Goal: Transaction & Acquisition: Purchase product/service

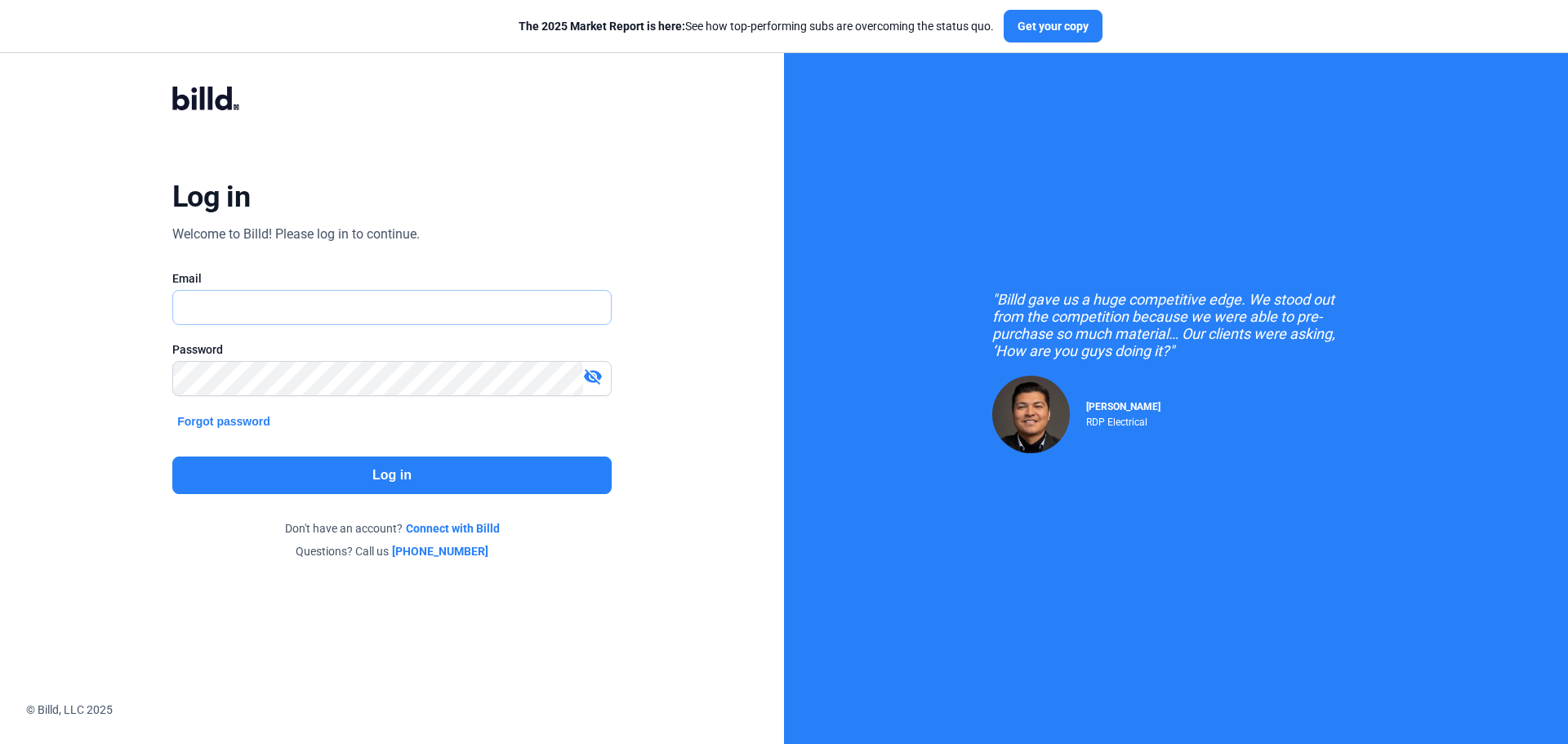
type input "[EMAIL_ADDRESS][DOMAIN_NAME]"
click at [405, 479] on button "Log in" at bounding box center [392, 475] width 440 height 38
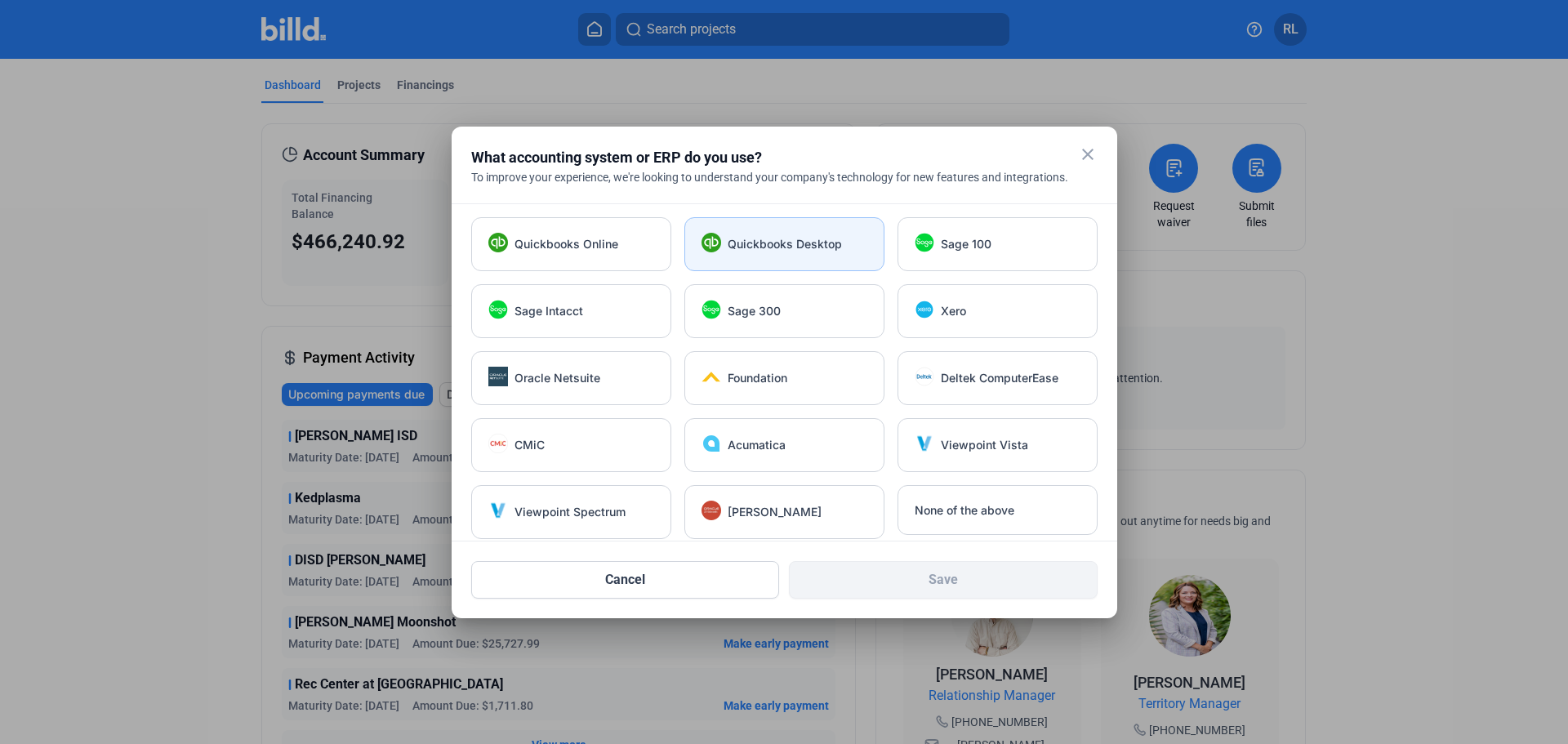
click at [758, 254] on div "Quickbooks Desktop" at bounding box center [784, 244] width 200 height 54
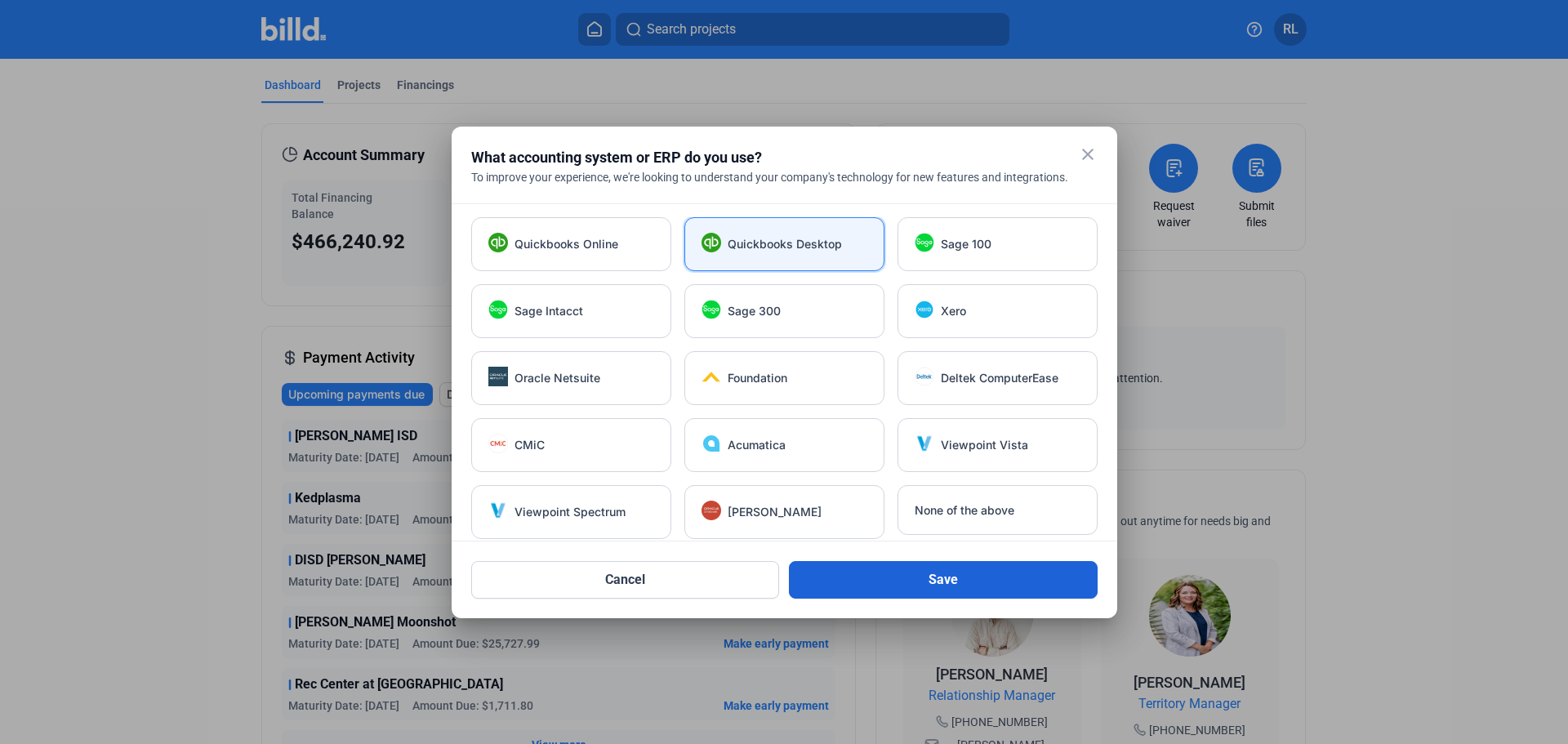
click at [936, 578] on button "Save" at bounding box center [943, 580] width 309 height 38
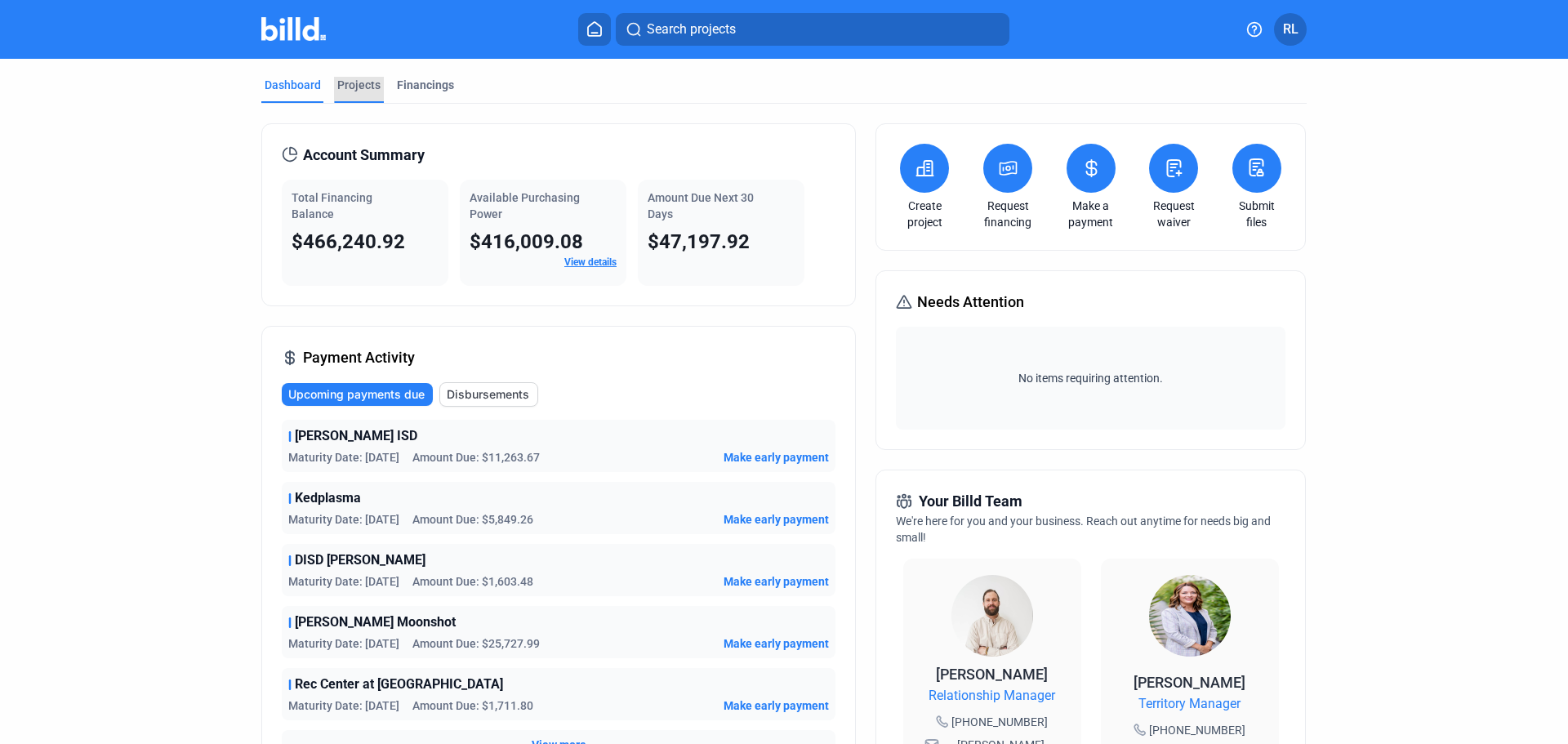
click at [356, 84] on div "Projects" at bounding box center [359, 84] width 44 height 16
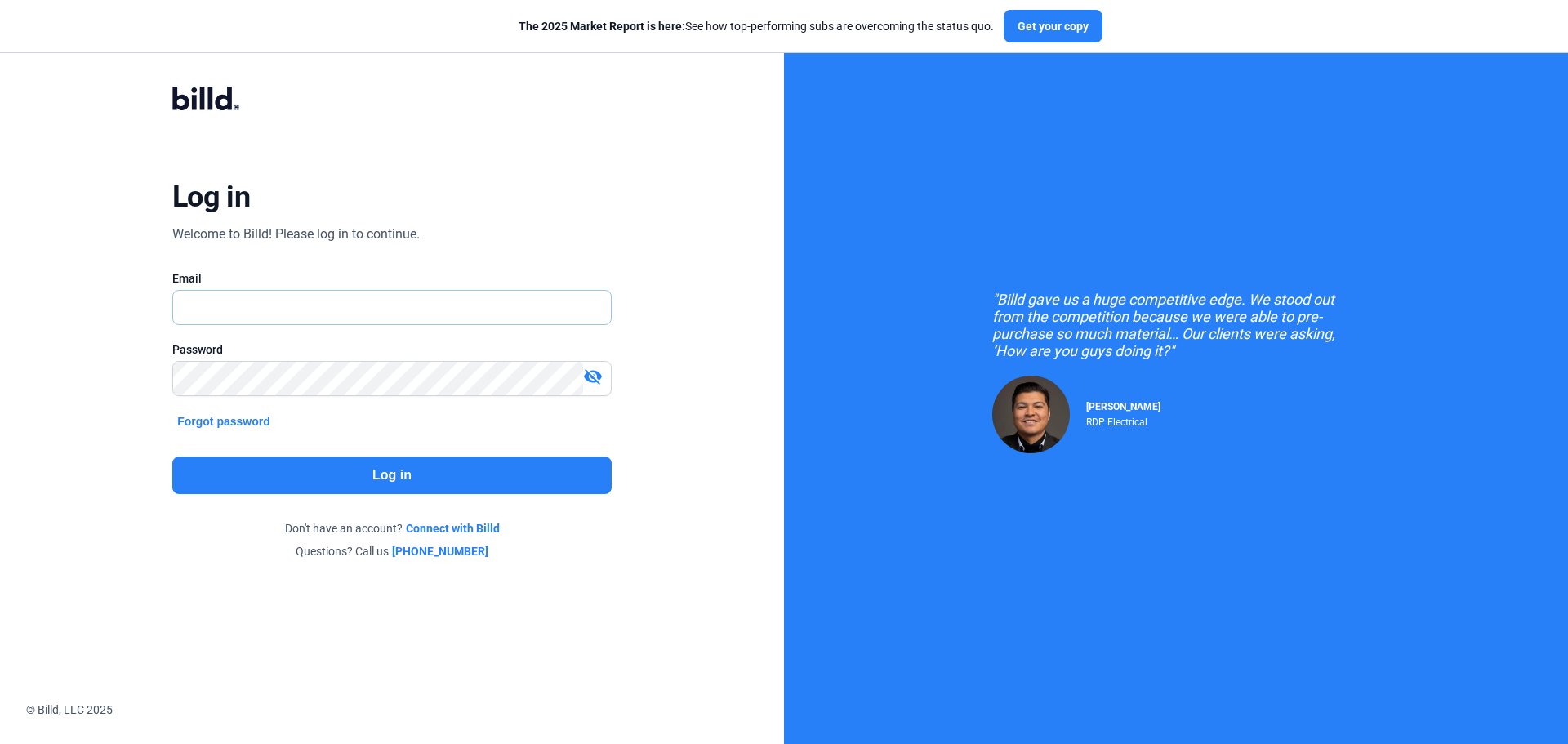
type input "[EMAIL_ADDRESS][DOMAIN_NAME]"
click at [591, 375] on mat-icon "visibility_off" at bounding box center [593, 376] width 19 height 19
click at [370, 471] on button "Log in" at bounding box center [392, 475] width 440 height 38
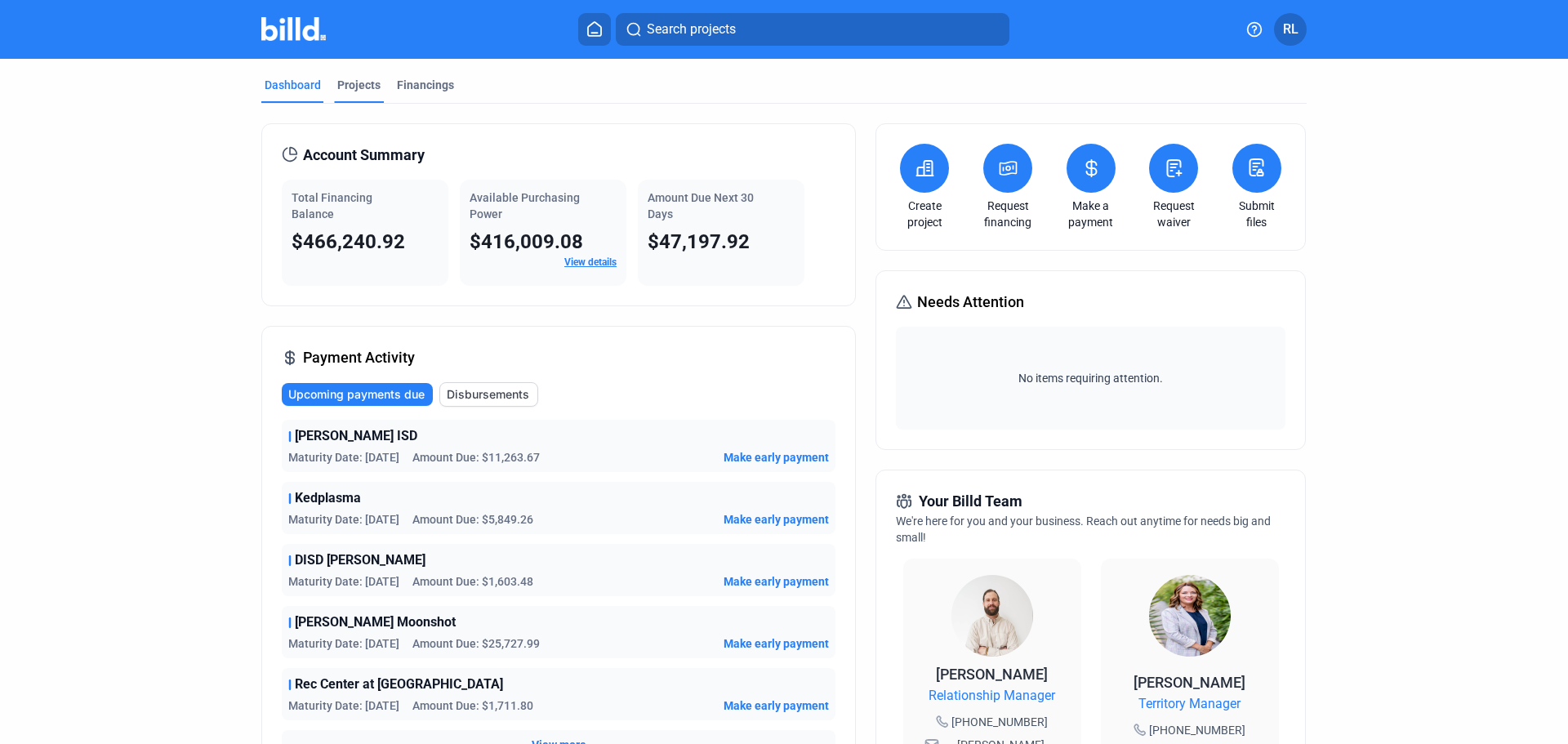
click at [355, 80] on div "Projects" at bounding box center [359, 84] width 44 height 16
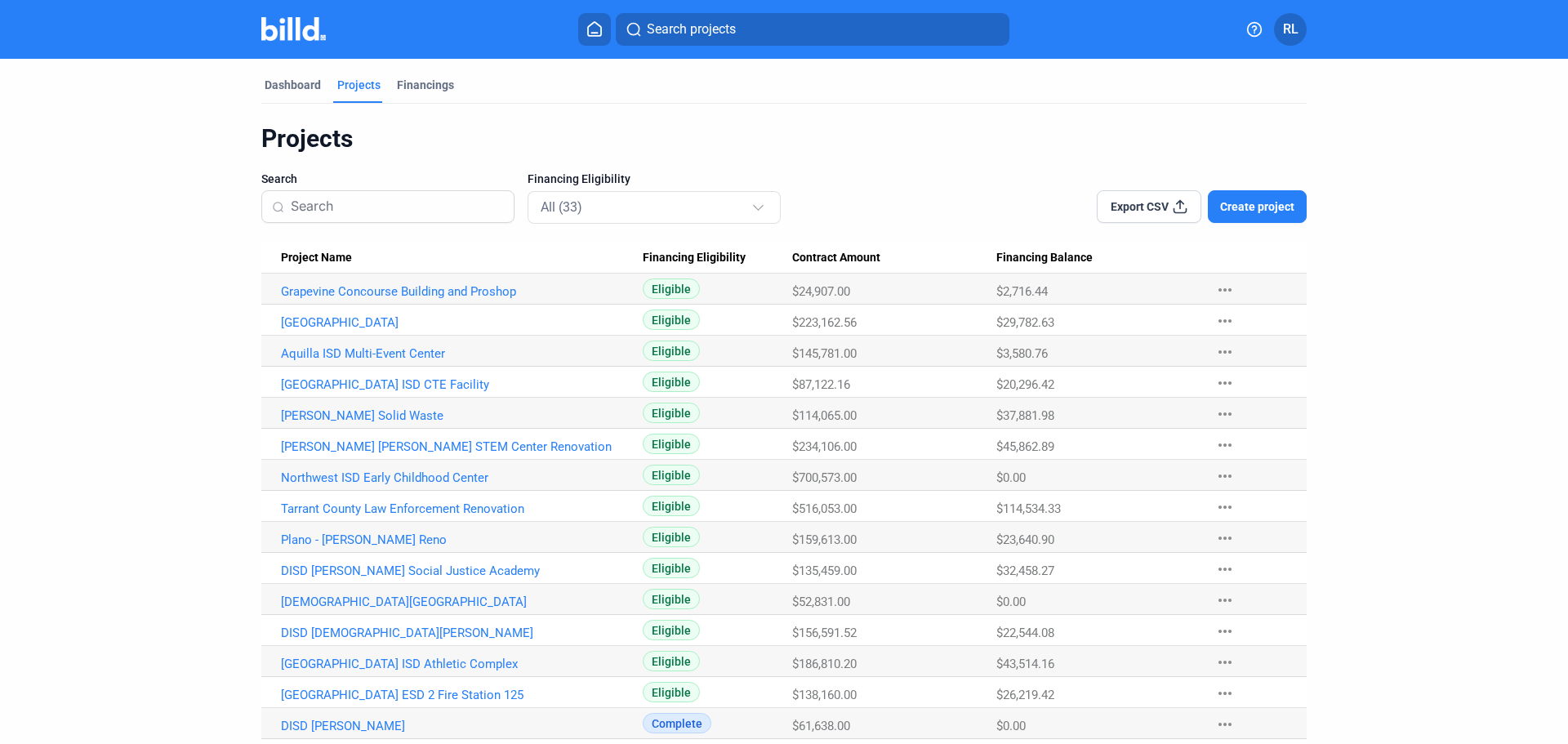
click at [1256, 199] on span "Create project" at bounding box center [1257, 206] width 75 height 16
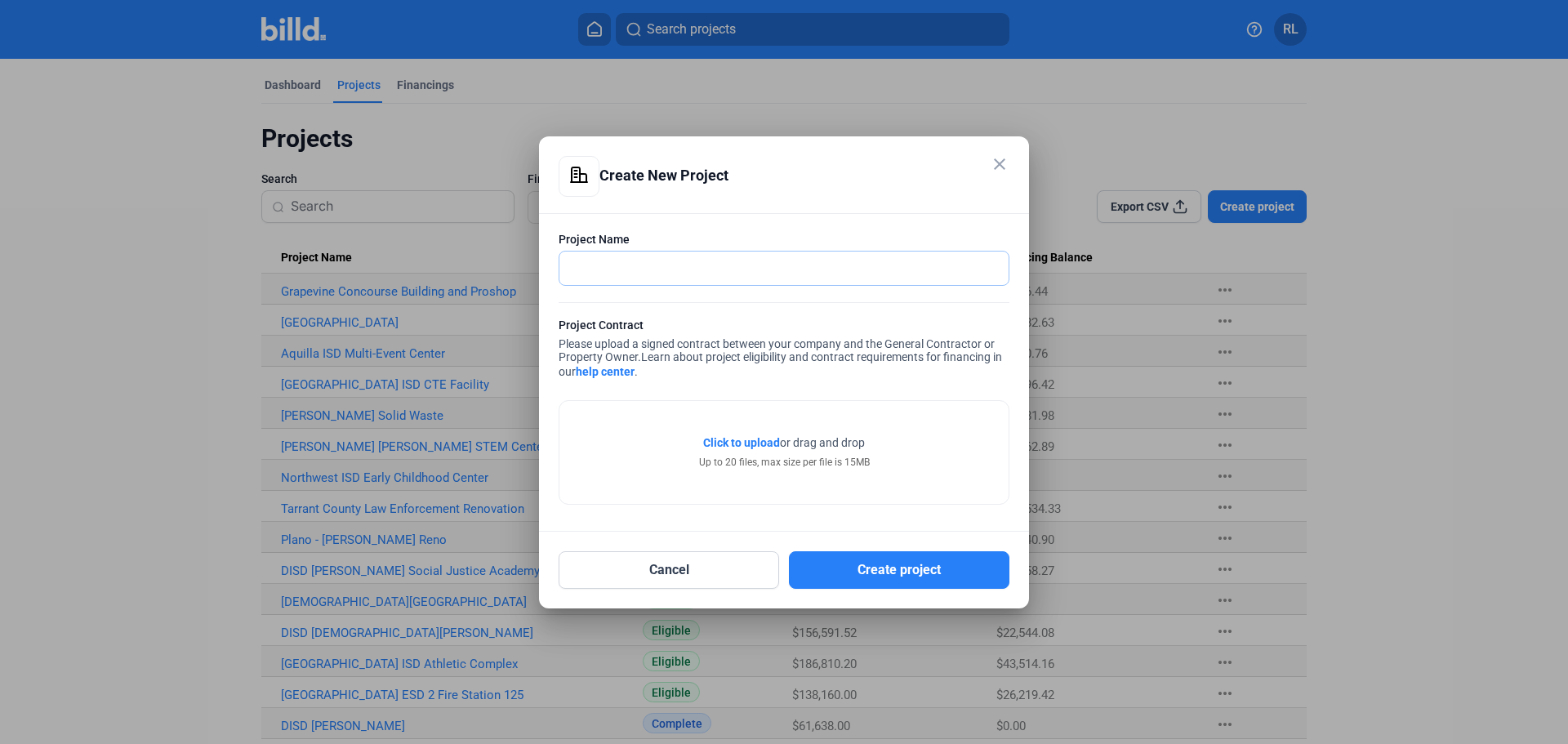
click at [644, 258] on input "text" at bounding box center [784, 269] width 449 height 34
type input "AutoZone Lake Jackson"
click at [896, 562] on button "Create project" at bounding box center [899, 570] width 221 height 38
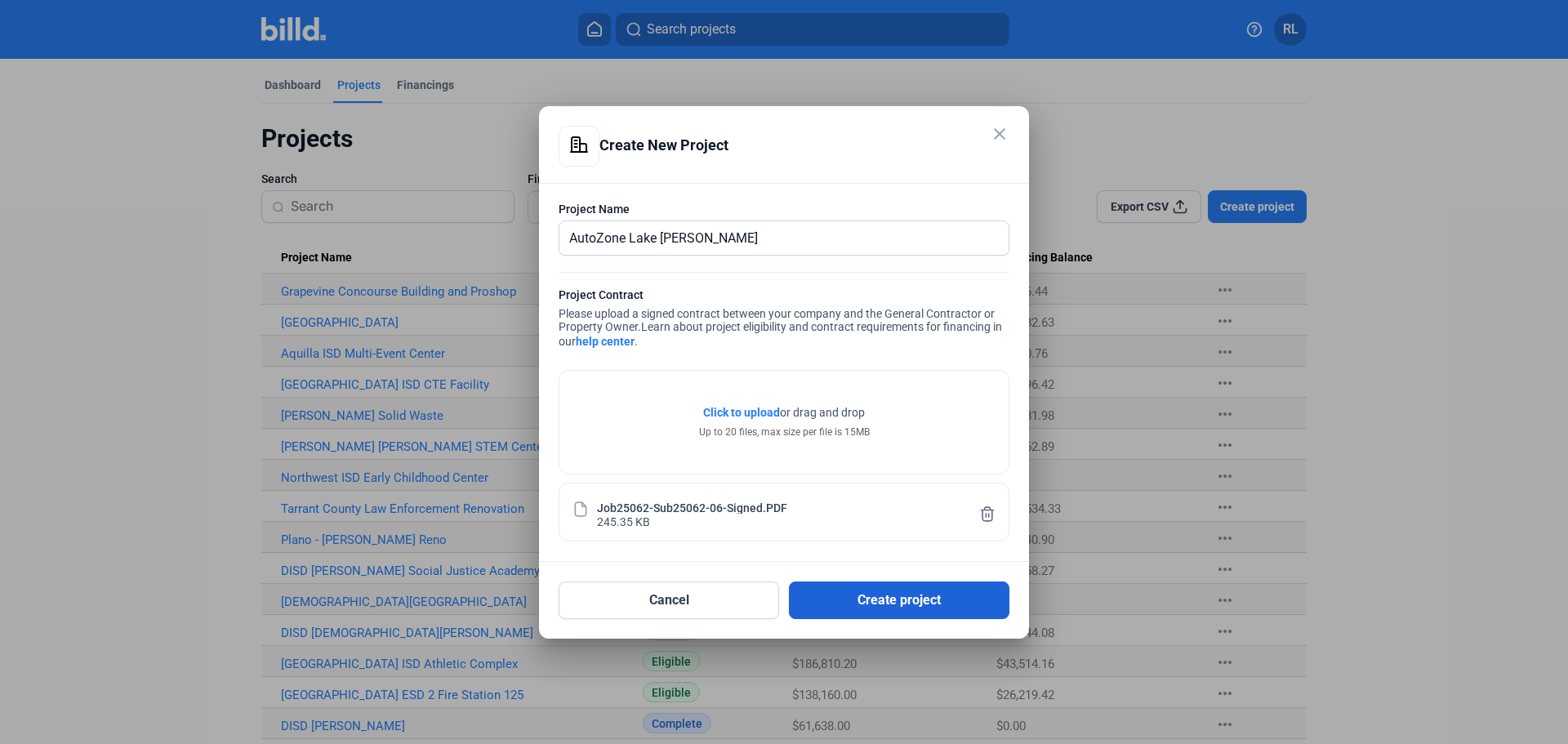
click at [905, 600] on button "Create project" at bounding box center [899, 600] width 221 height 38
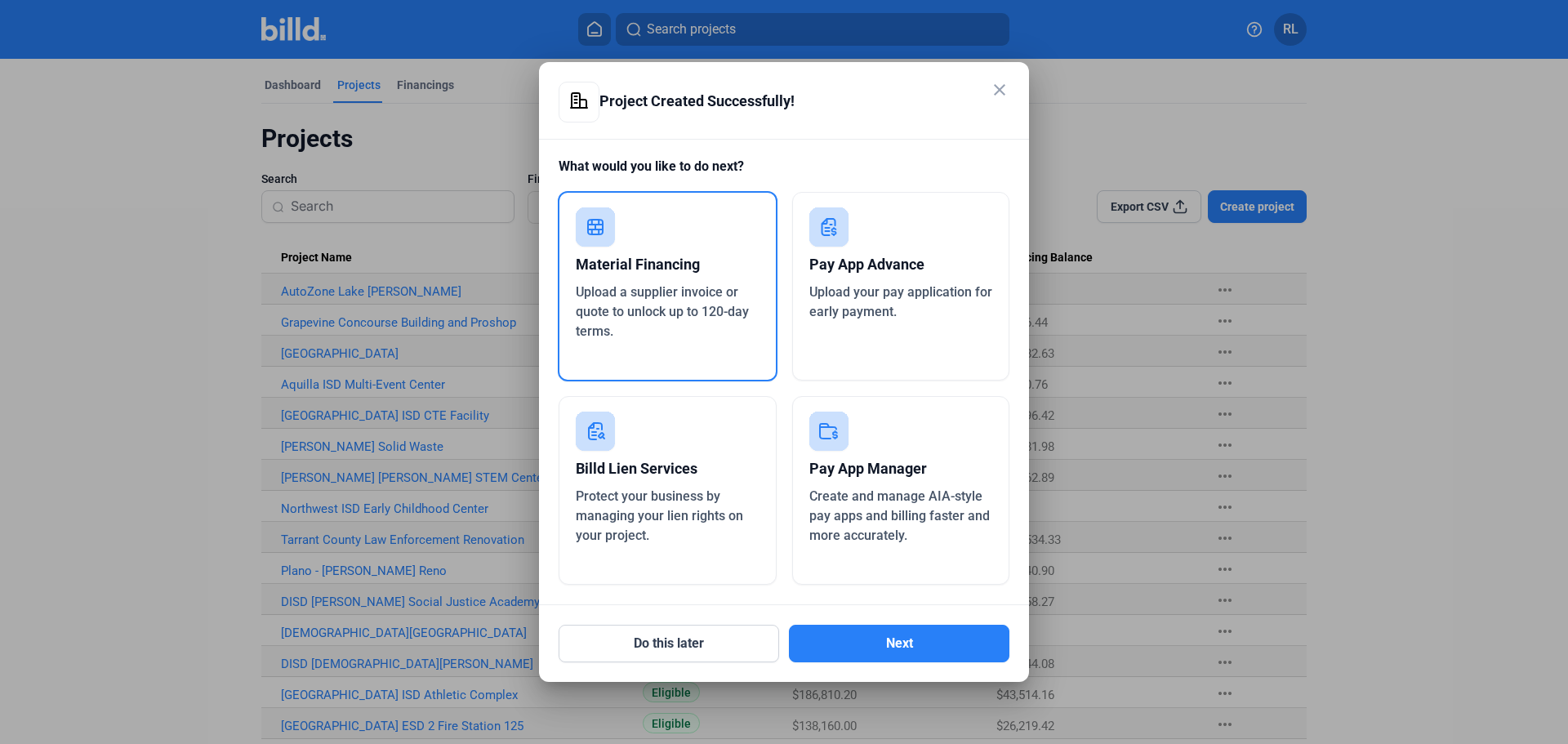
click at [616, 308] on span "Upload a supplier invoice or quote to unlock up to 120-day terms." at bounding box center [662, 312] width 173 height 55
click at [861, 642] on button "Next" at bounding box center [899, 643] width 221 height 38
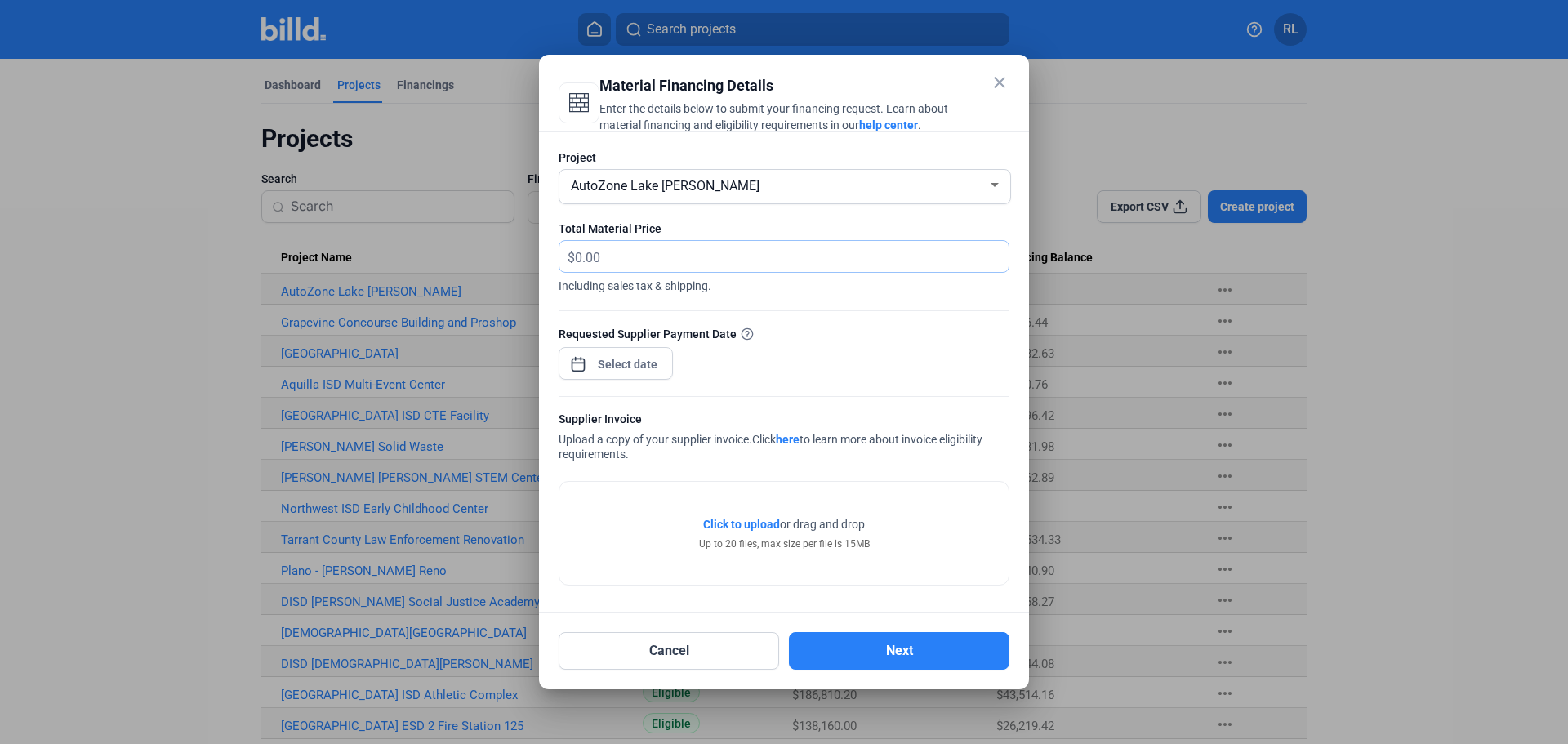
click at [604, 258] on input "text" at bounding box center [792, 257] width 434 height 32
type input "7,693.54"
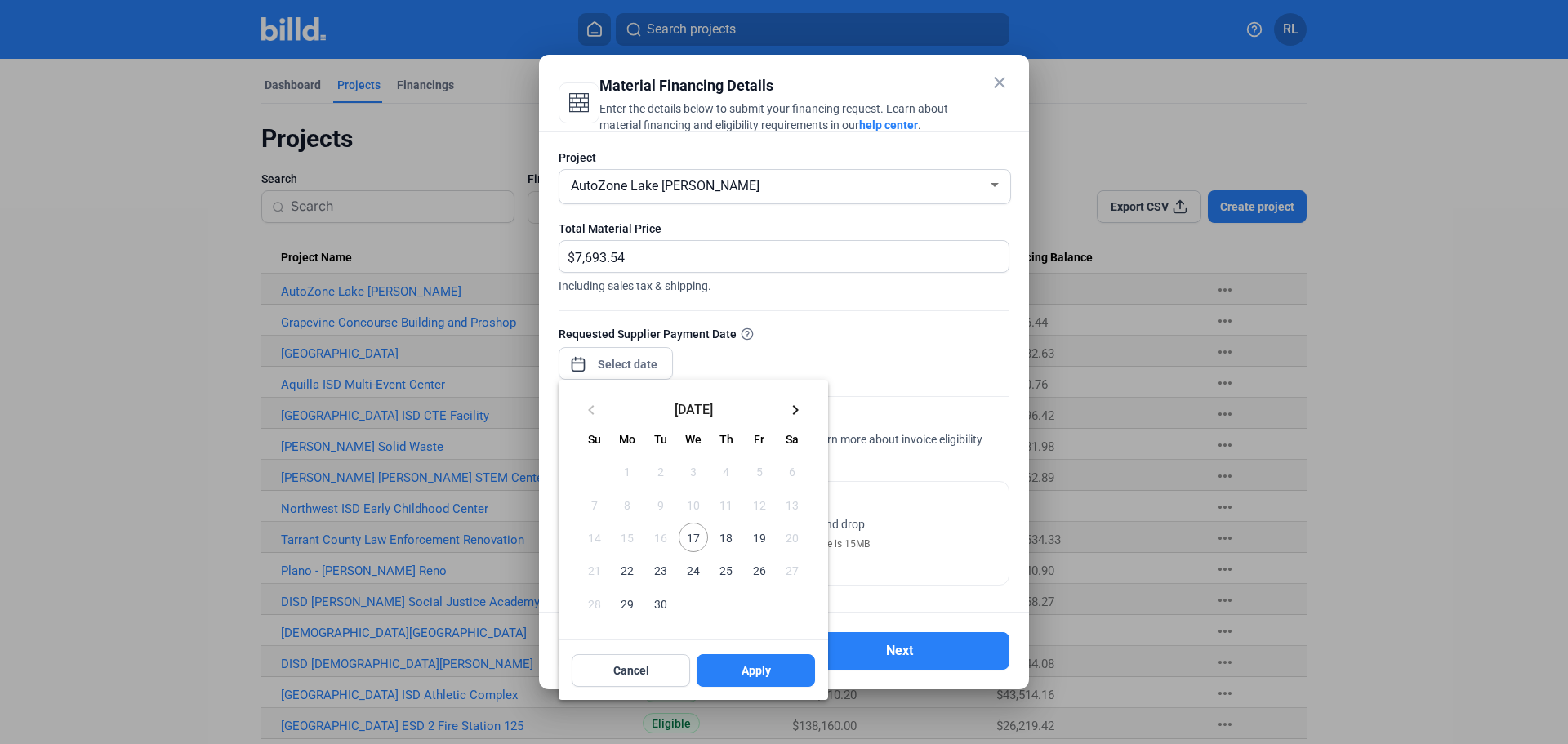
click at [592, 369] on div "close Material Financing Details Enter the details below to submit your financi…" at bounding box center [784, 372] width 1568 height 744
click at [688, 537] on span "17" at bounding box center [693, 537] width 29 height 29
click at [735, 684] on button "Apply" at bounding box center [755, 670] width 118 height 33
type input "Sep 17, 2025"
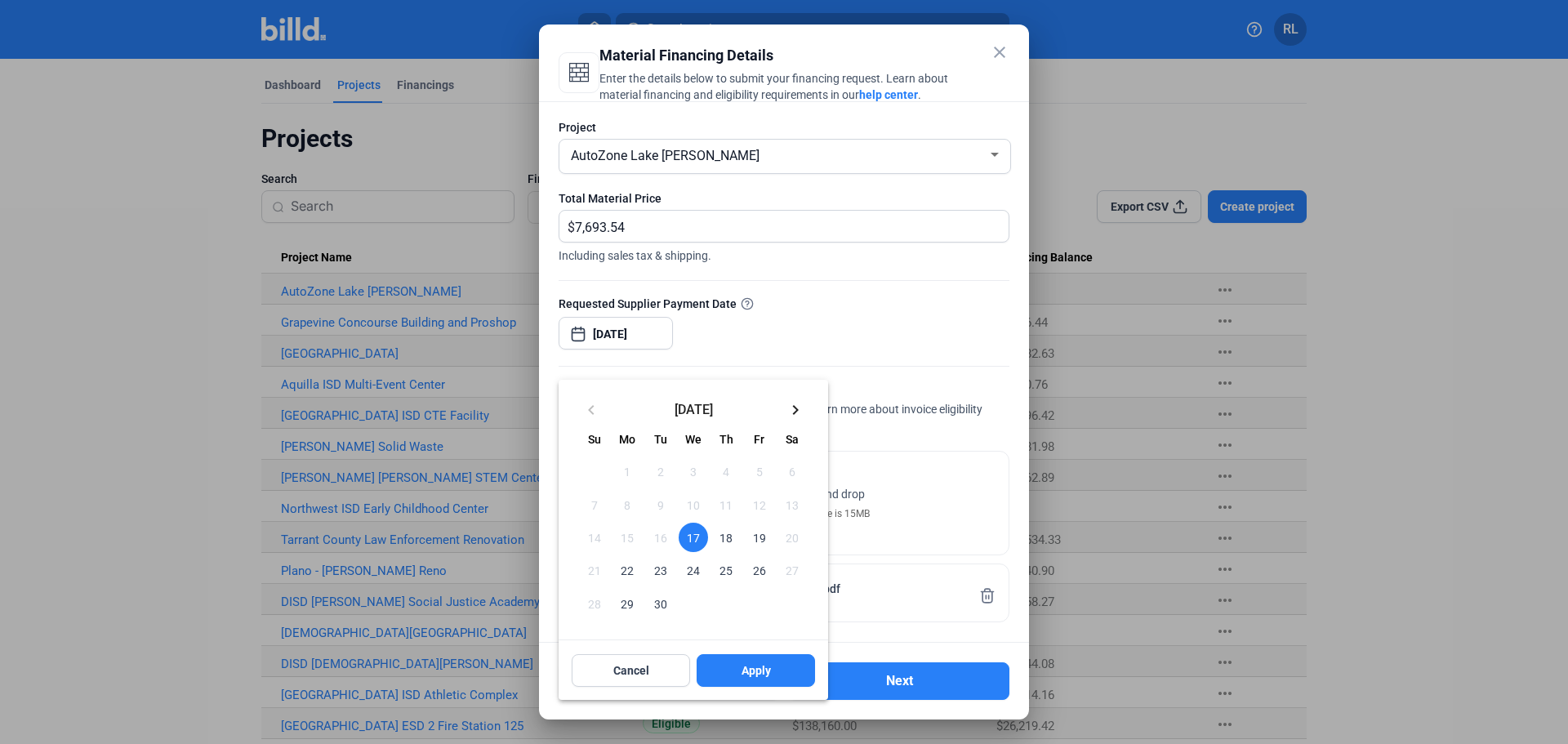
click at [693, 534] on span "17" at bounding box center [693, 537] width 29 height 29
click at [723, 673] on button "Apply" at bounding box center [755, 670] width 118 height 33
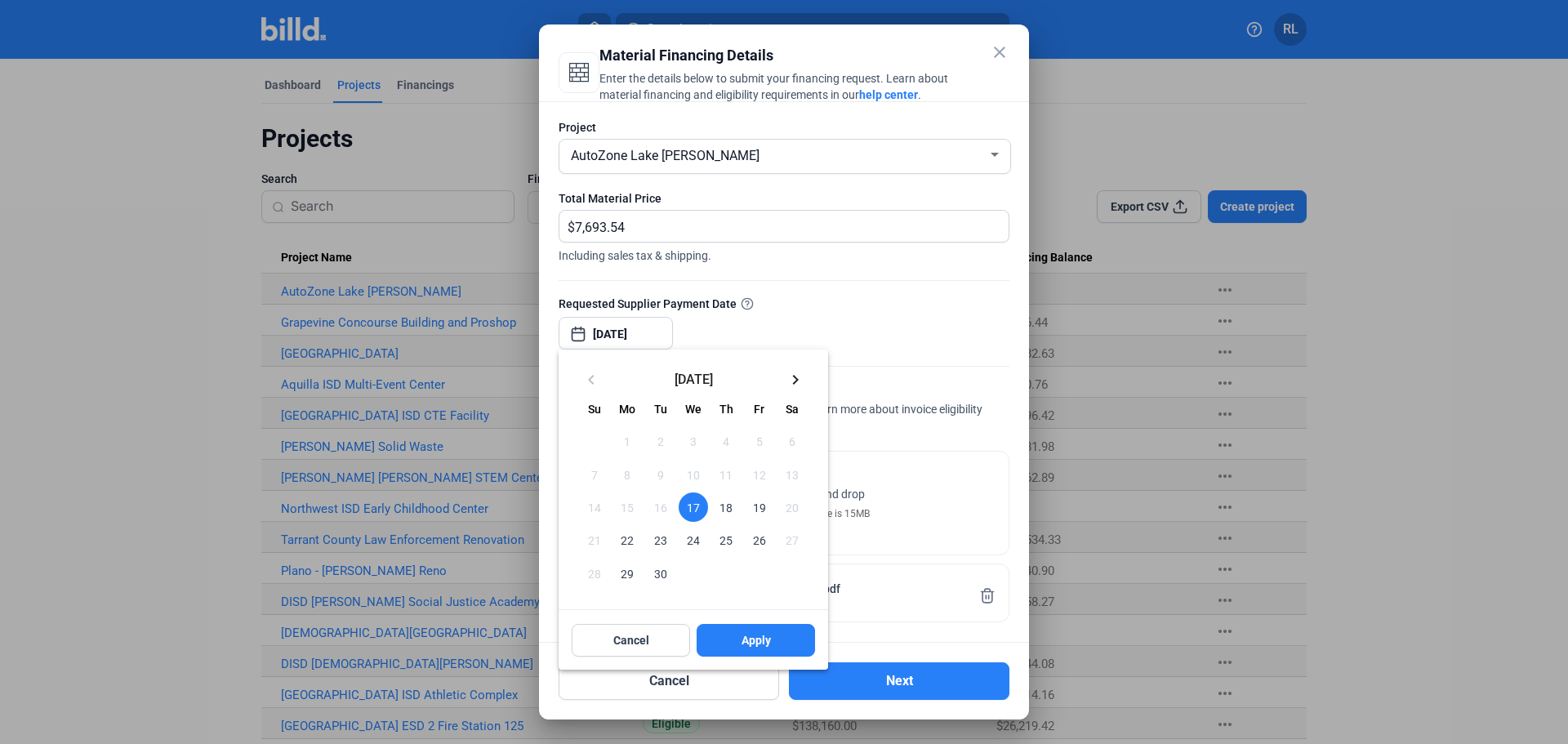
drag, startPoint x: 688, startPoint y: 502, endPoint x: 704, endPoint y: 559, distance: 59.2
click at [688, 506] on span "17" at bounding box center [693, 507] width 29 height 29
click at [730, 626] on button "Apply" at bounding box center [755, 640] width 118 height 33
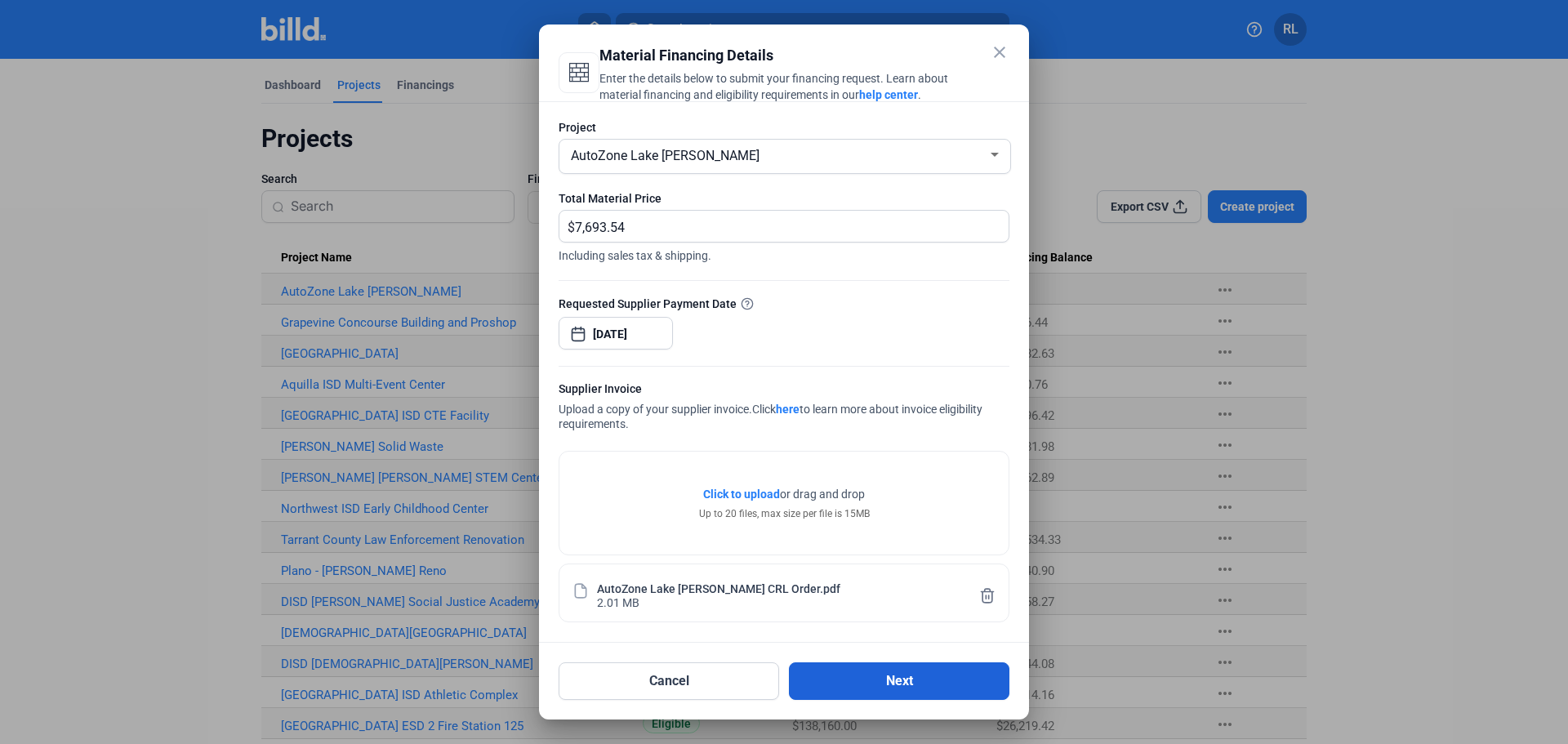
click at [877, 682] on button "Next" at bounding box center [899, 681] width 221 height 38
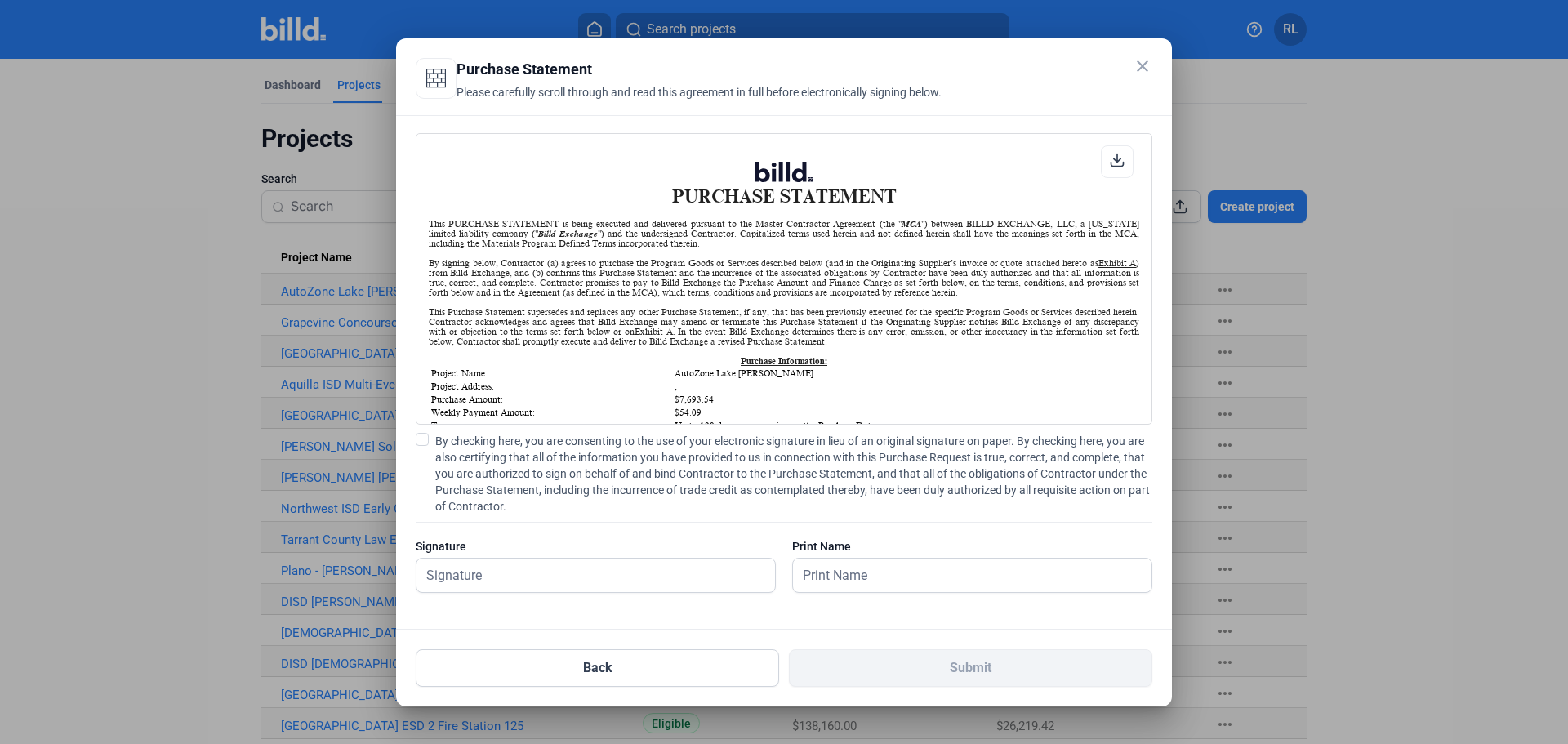
scroll to position [1, 0]
click at [424, 439] on span at bounding box center [422, 440] width 13 height 13
click at [0, 0] on input "By checking here, you are consenting to the use of your electronic signature in…" at bounding box center [0, 0] width 0 height 0
click at [483, 569] on input "text" at bounding box center [587, 576] width 341 height 34
type input "[PERSON_NAME]"
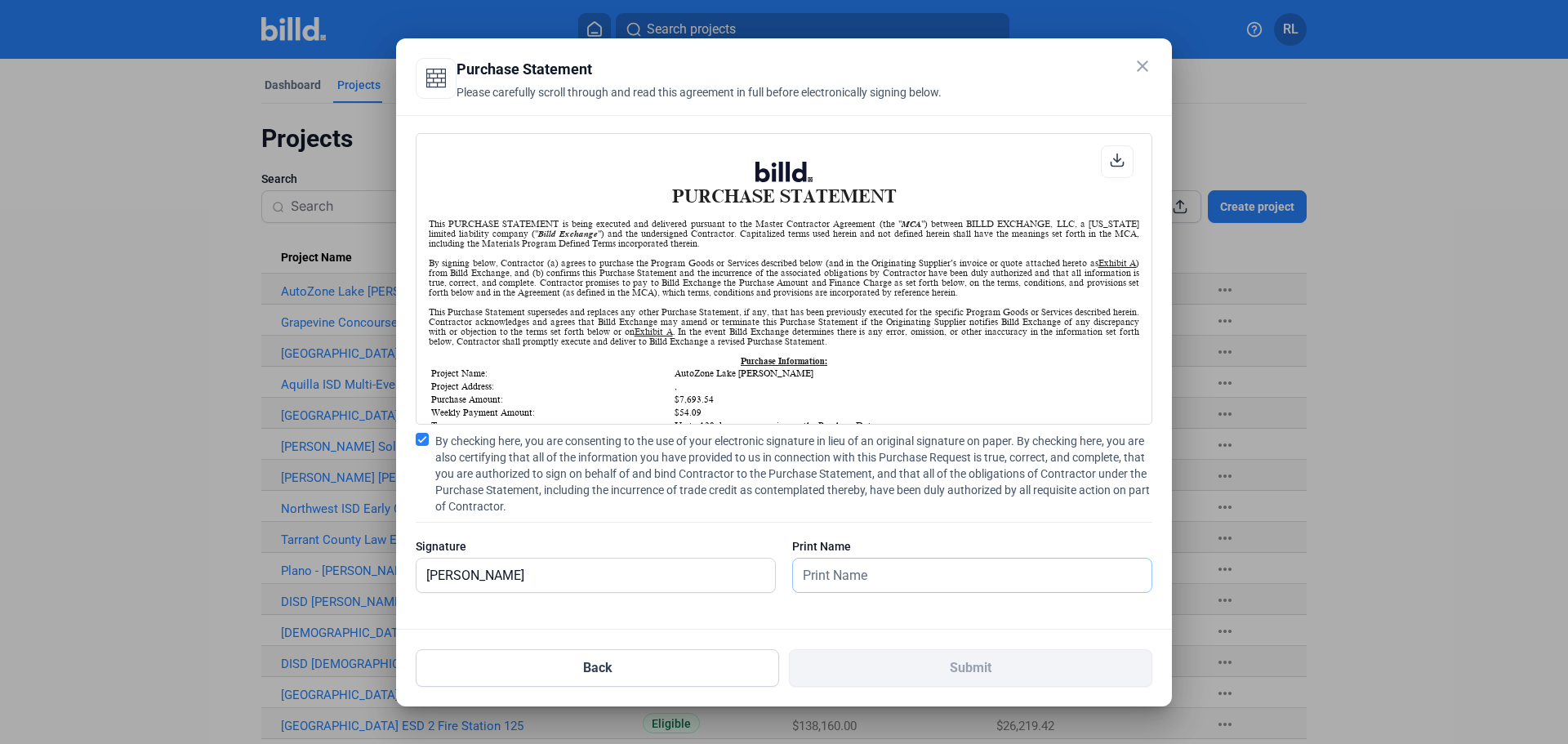
click at [873, 568] on input "text" at bounding box center [964, 576] width 341 height 34
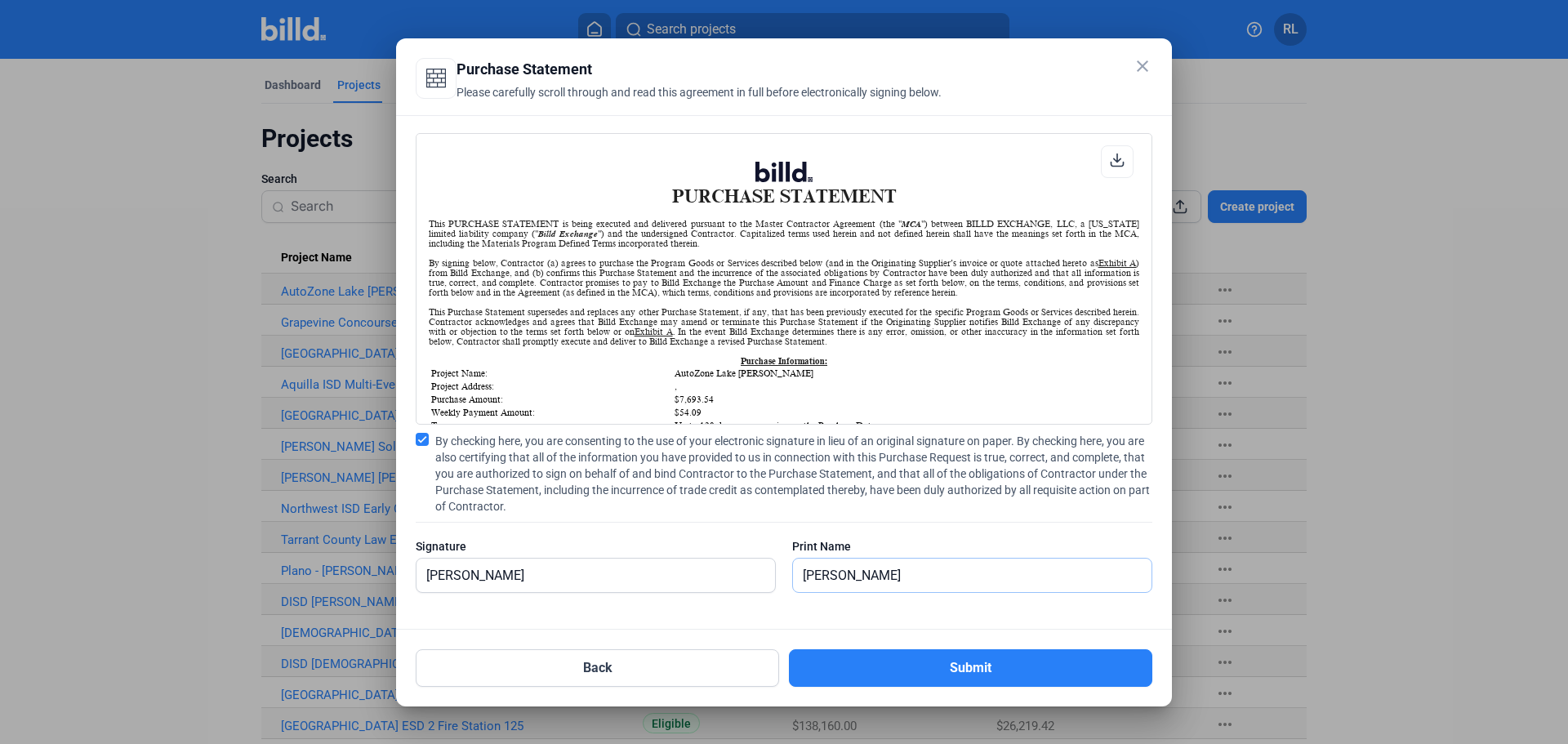
type input "[PERSON_NAME]"
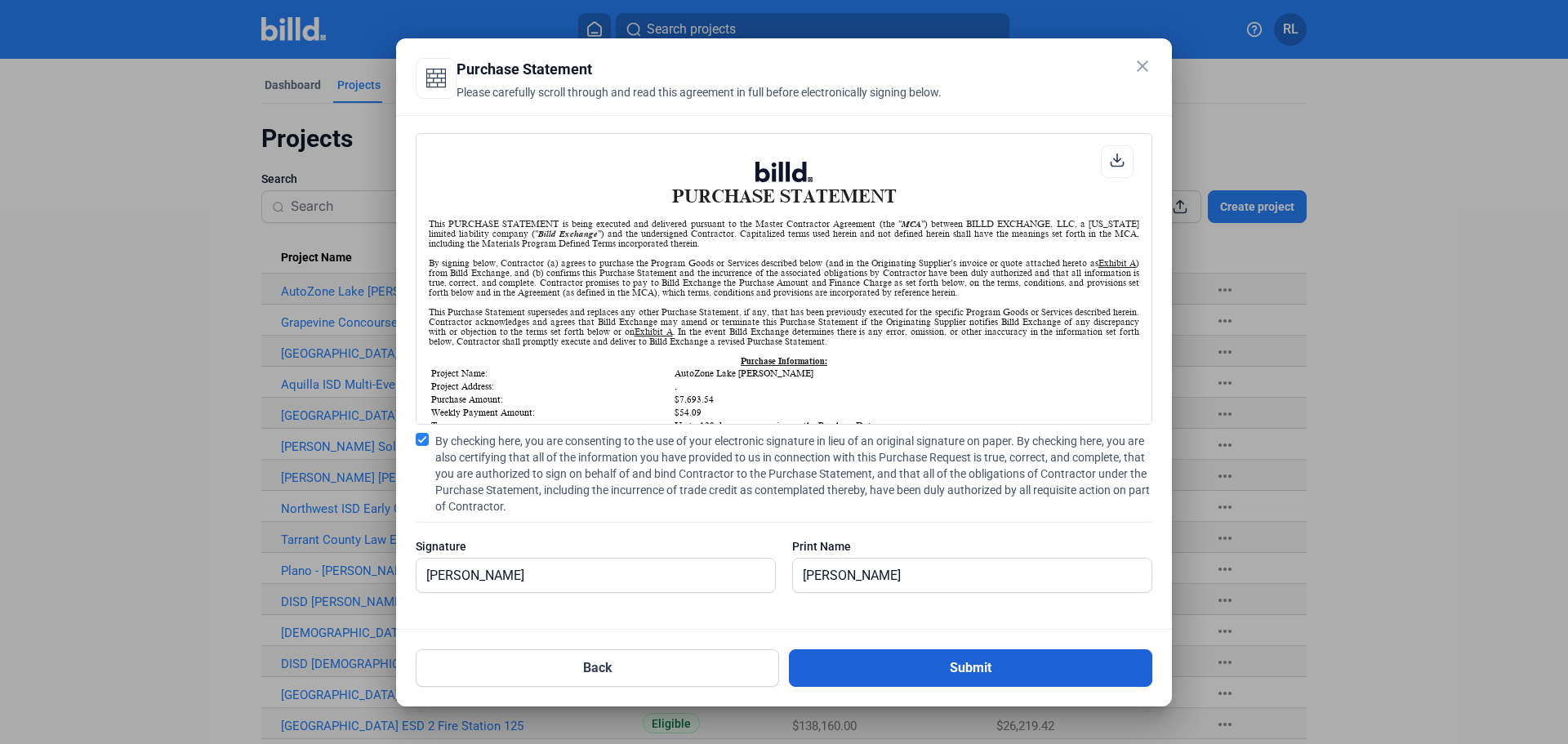
click at [924, 670] on button "Submit" at bounding box center [970, 668] width 363 height 38
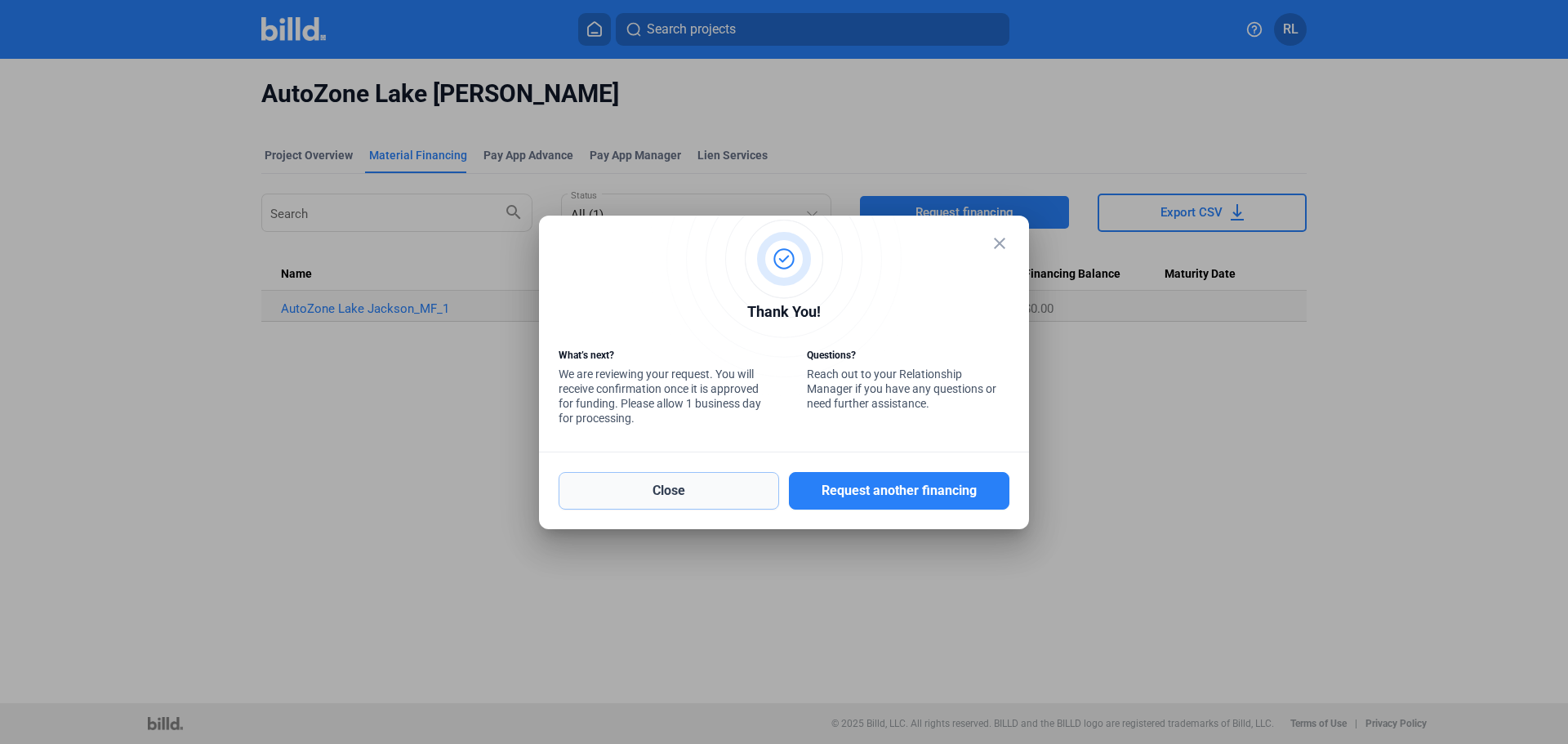
click at [698, 491] on button "Close" at bounding box center [669, 490] width 221 height 38
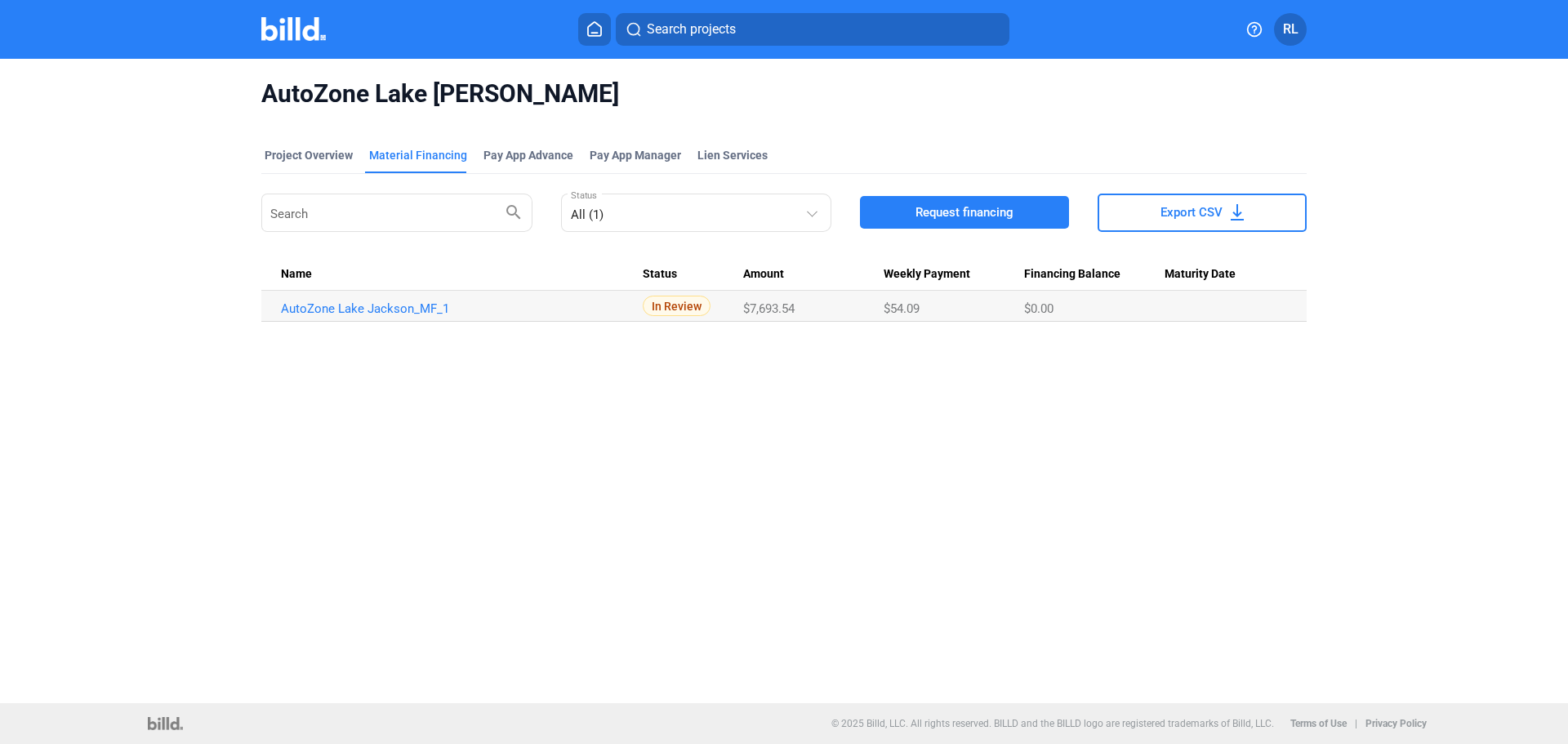
click at [597, 23] on icon at bounding box center [595, 29] width 13 height 14
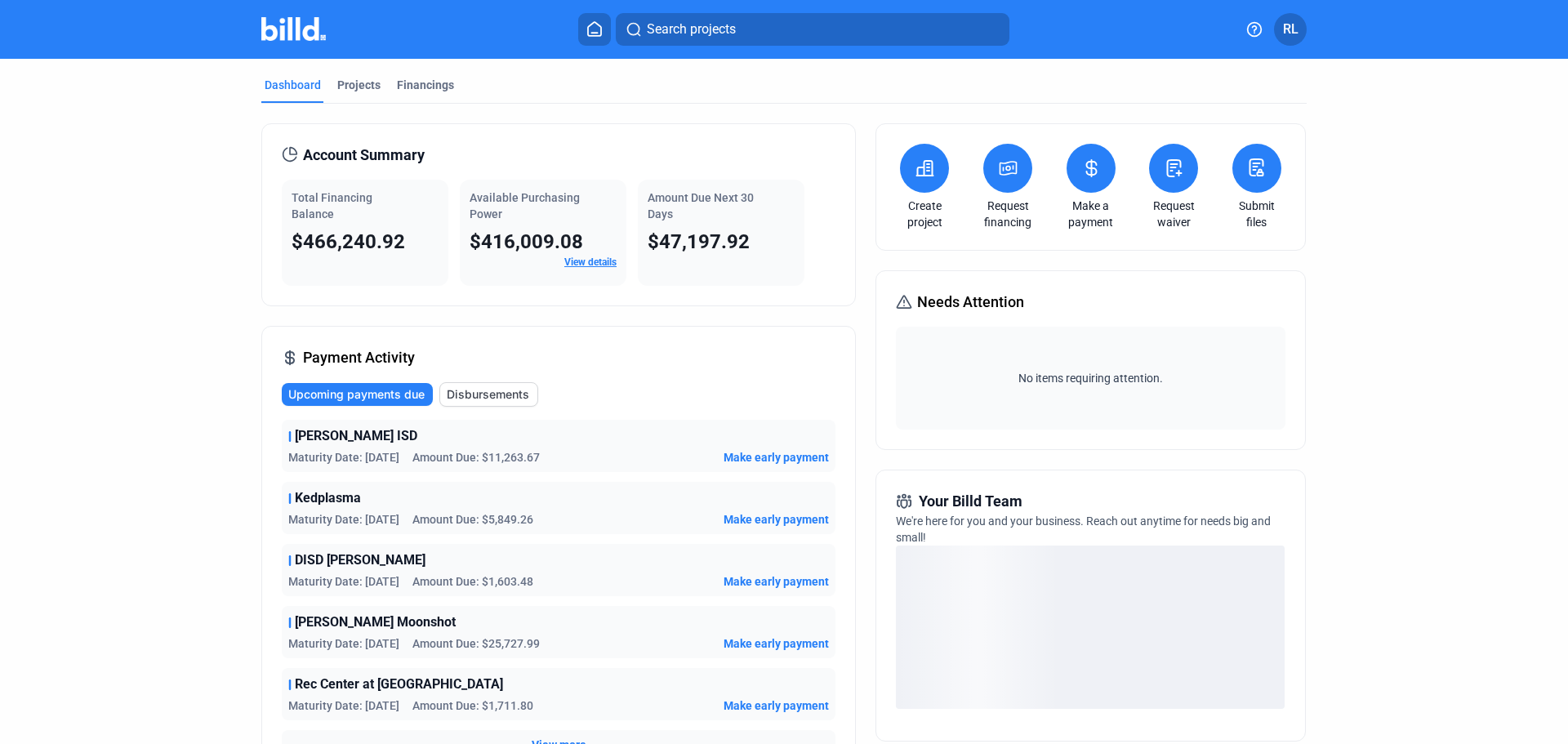
click at [588, 28] on icon at bounding box center [594, 29] width 16 height 15
click at [354, 82] on div "Projects" at bounding box center [359, 84] width 44 height 16
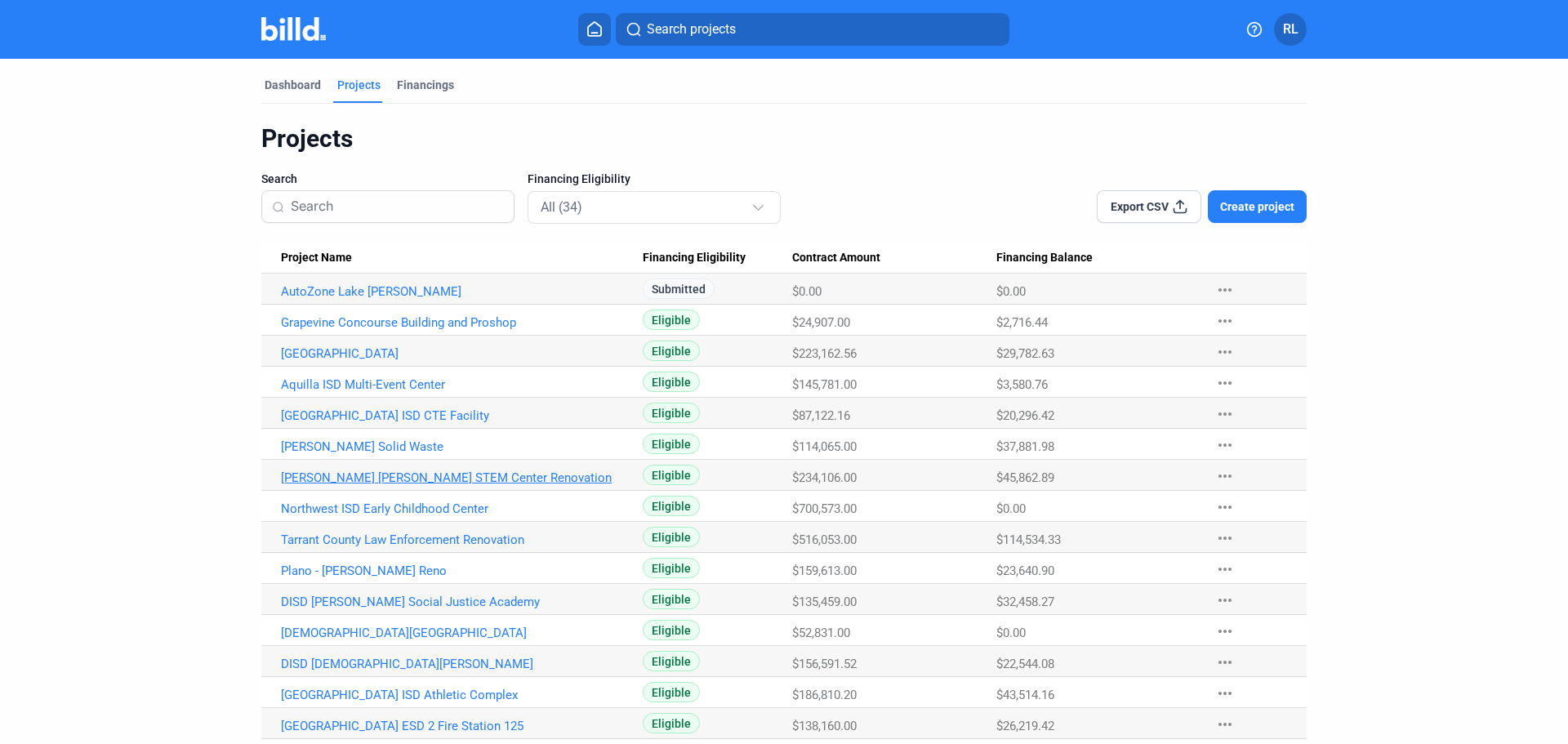
click at [341, 476] on link "[PERSON_NAME] [PERSON_NAME] STEM Center Renovation" at bounding box center [462, 479] width 362 height 15
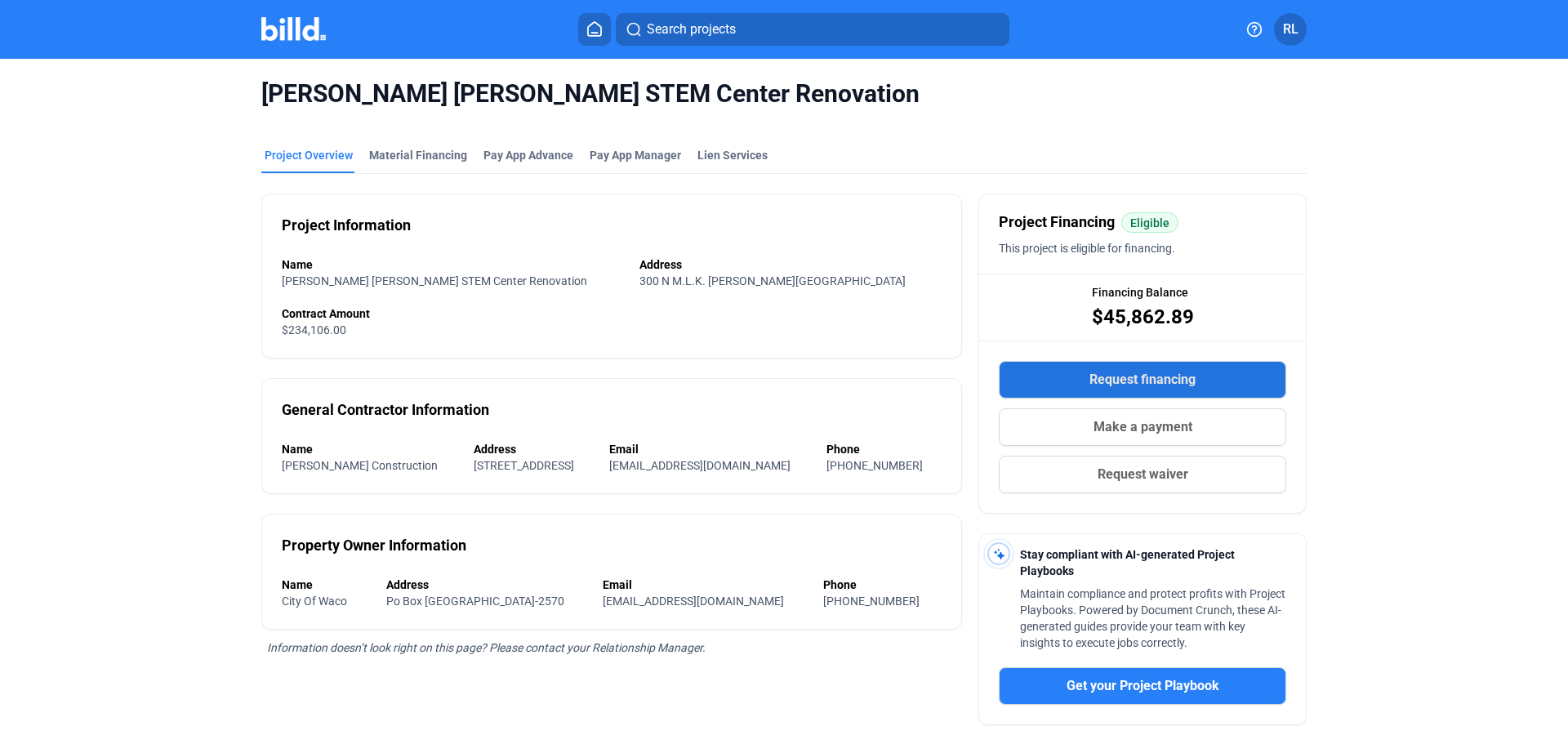
click at [1118, 380] on span "Request financing" at bounding box center [1142, 380] width 107 height 19
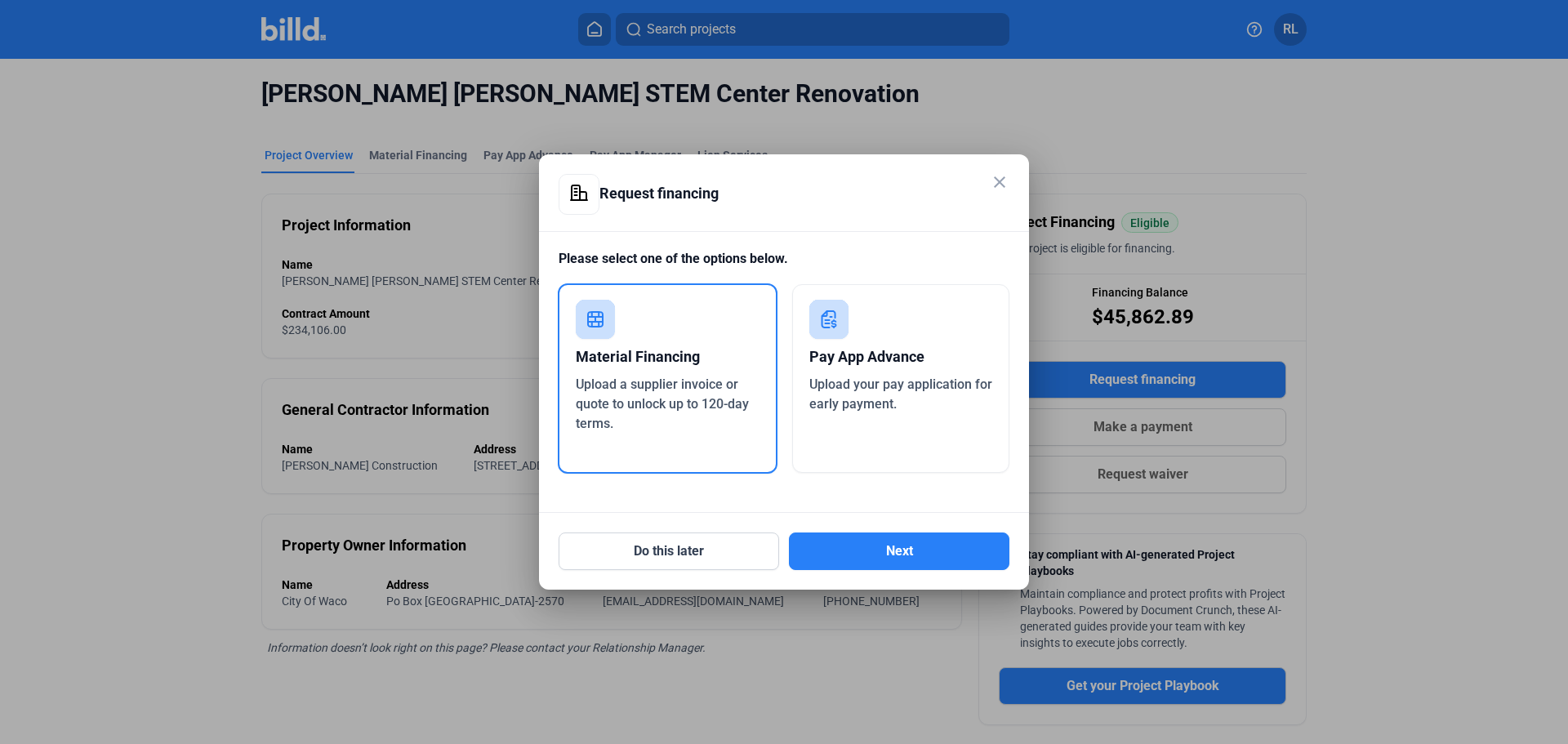
click at [638, 369] on div "Material Financing" at bounding box center [667, 357] width 184 height 36
click at [842, 552] on button "Next" at bounding box center [899, 551] width 221 height 38
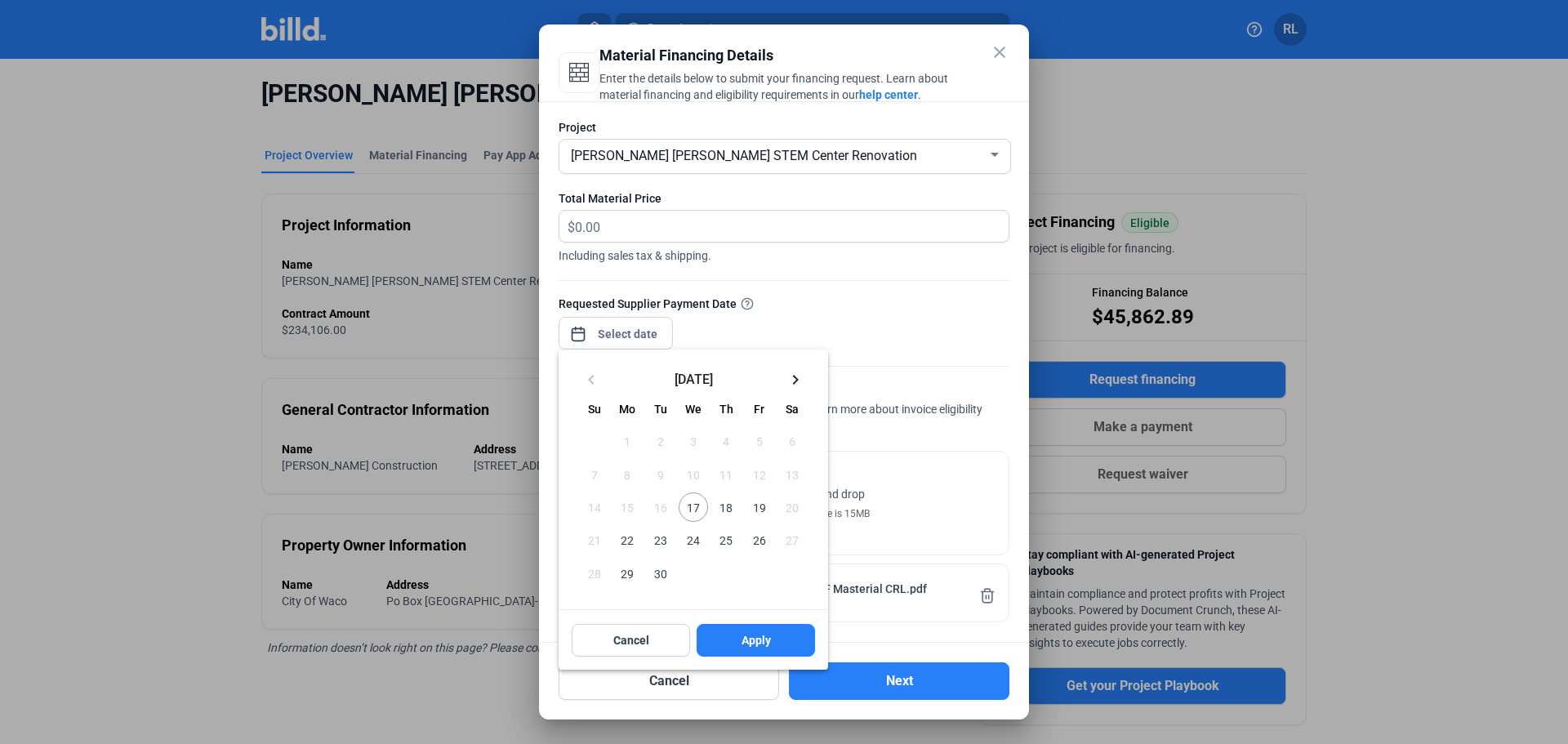
click at [609, 332] on div "close Material Financing Details Enter the details below to submit your financi…" at bounding box center [784, 372] width 1568 height 744
click at [696, 501] on span "17" at bounding box center [693, 507] width 29 height 29
click at [717, 646] on button "Apply" at bounding box center [755, 640] width 118 height 33
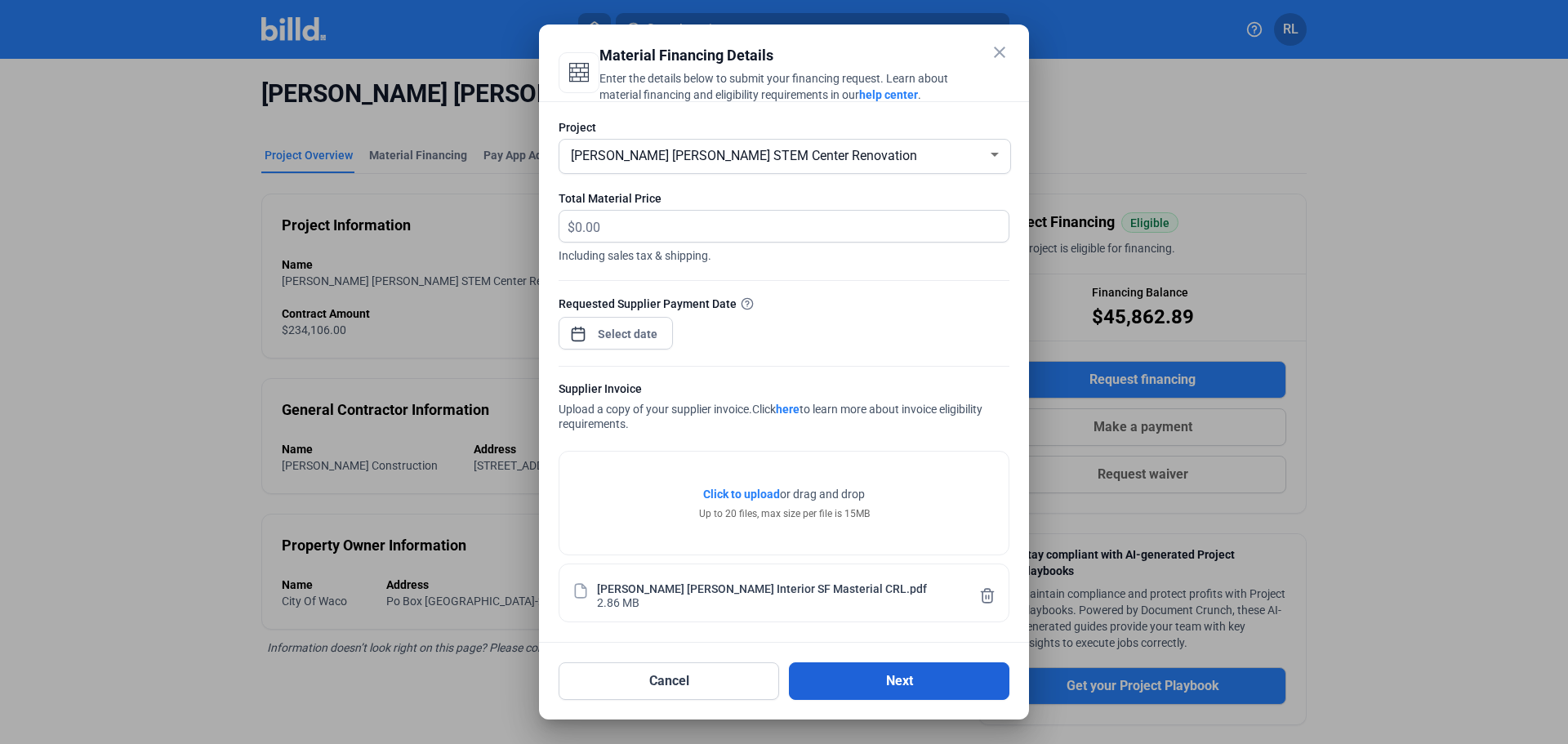
click at [860, 684] on button "Next" at bounding box center [899, 681] width 221 height 38
click at [618, 230] on input "text" at bounding box center [792, 227] width 434 height 32
type input "18,080.19"
click at [864, 681] on button "Next" at bounding box center [899, 681] width 221 height 38
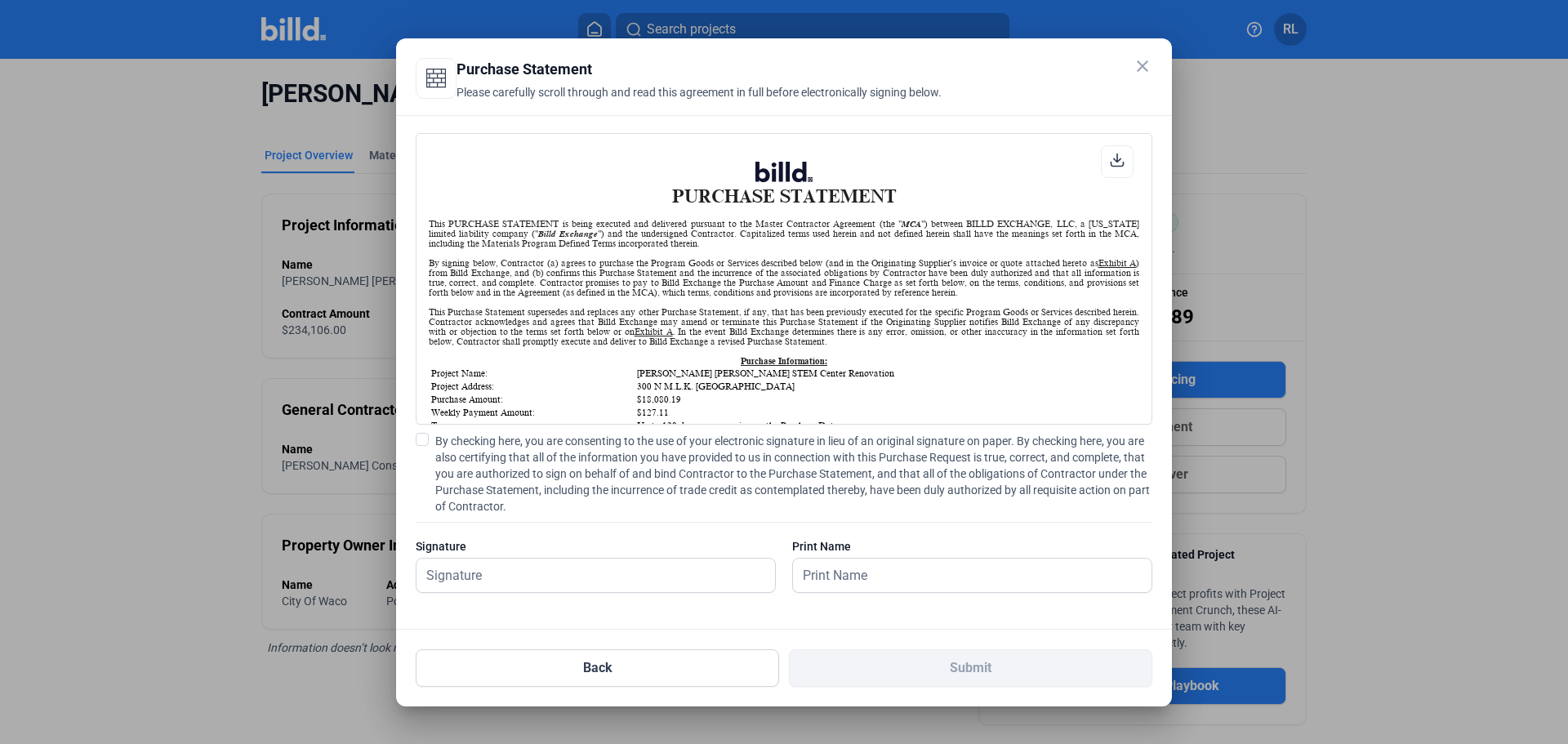
scroll to position [1, 0]
click at [420, 437] on span at bounding box center [422, 440] width 13 height 13
click at [0, 0] on input "By checking here, you are consenting to the use of your electronic signature in…" at bounding box center [0, 0] width 0 height 0
click at [452, 580] on input "text" at bounding box center [595, 576] width 358 height 34
type input "[PERSON_NAME]"
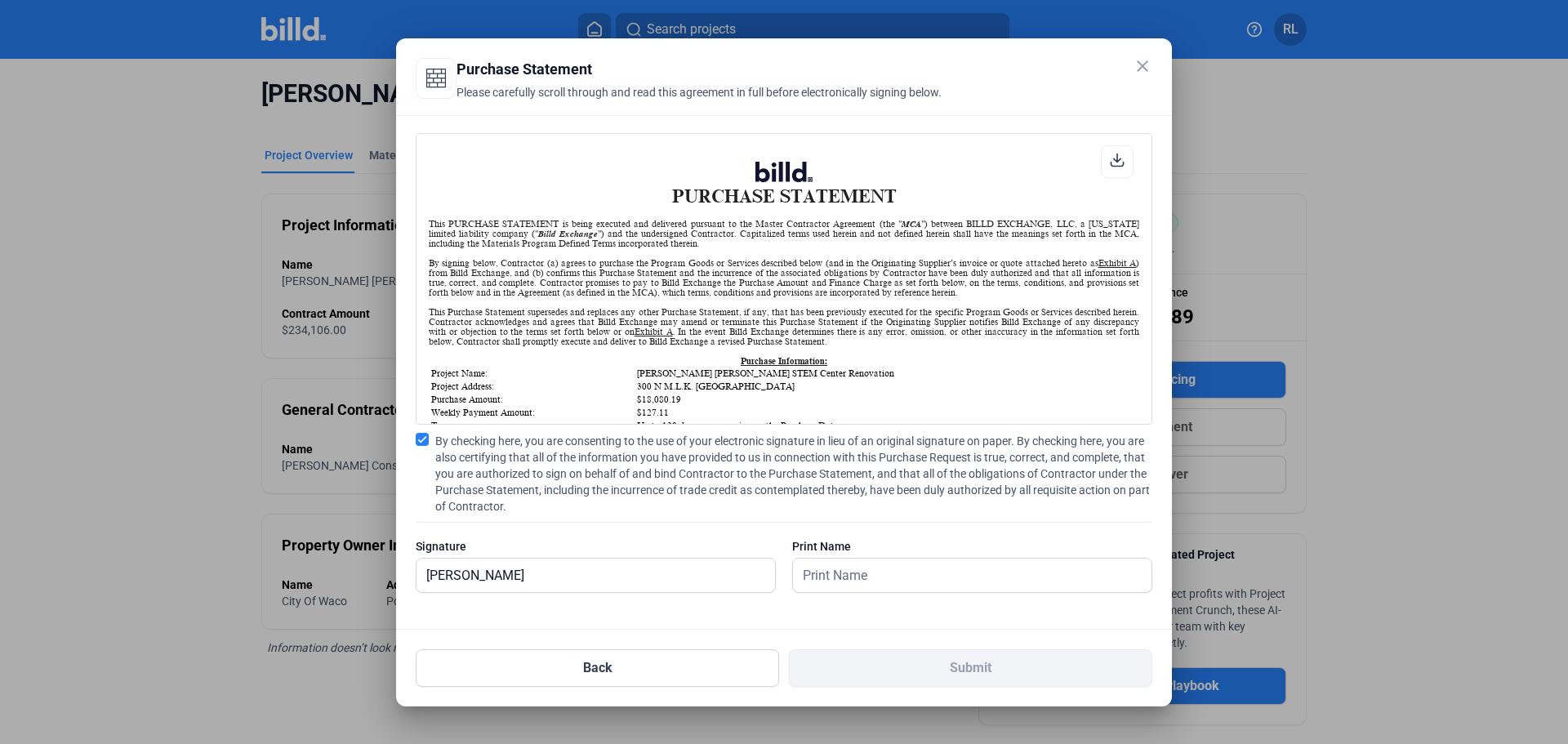
drag, startPoint x: 789, startPoint y: 579, endPoint x: 944, endPoint y: 558, distance: 156.4
click at [834, 572] on div "Signature Rita Lyness Print Name" at bounding box center [784, 574] width 737 height 71
type input "[PERSON_NAME]"
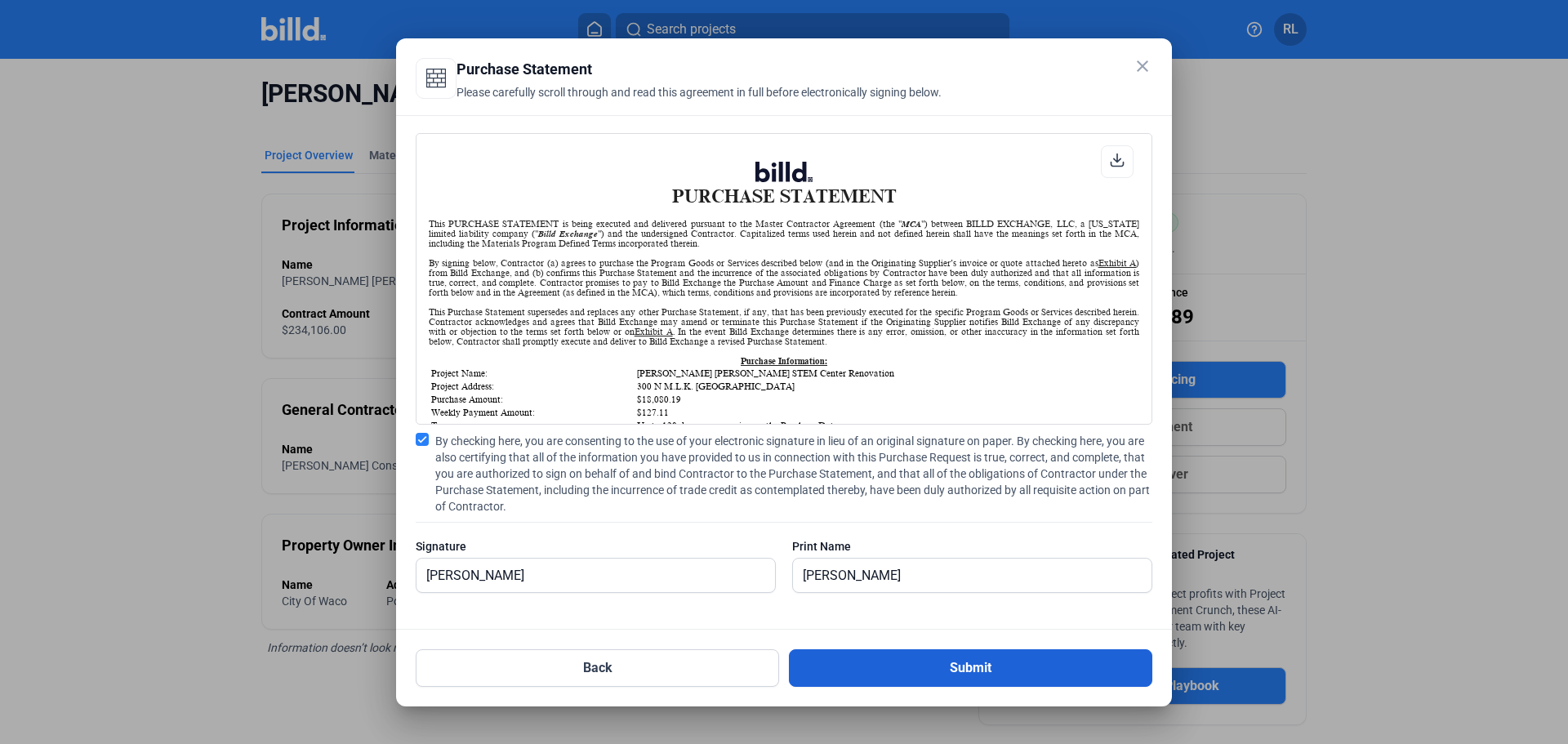
click at [924, 660] on button "Submit" at bounding box center [970, 668] width 363 height 38
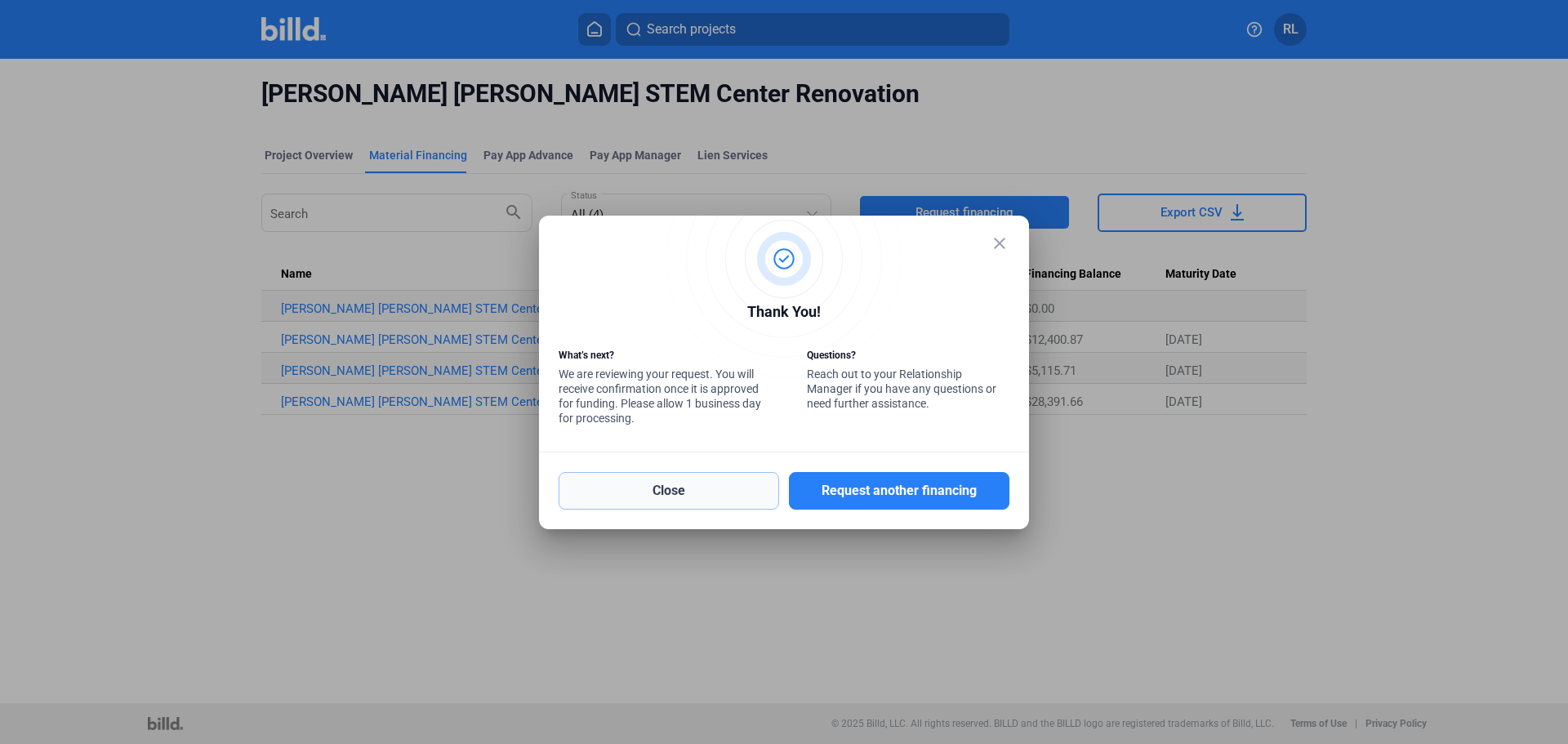
click at [672, 494] on button "Close" at bounding box center [669, 490] width 221 height 38
